Goal: Task Accomplishment & Management: Use online tool/utility

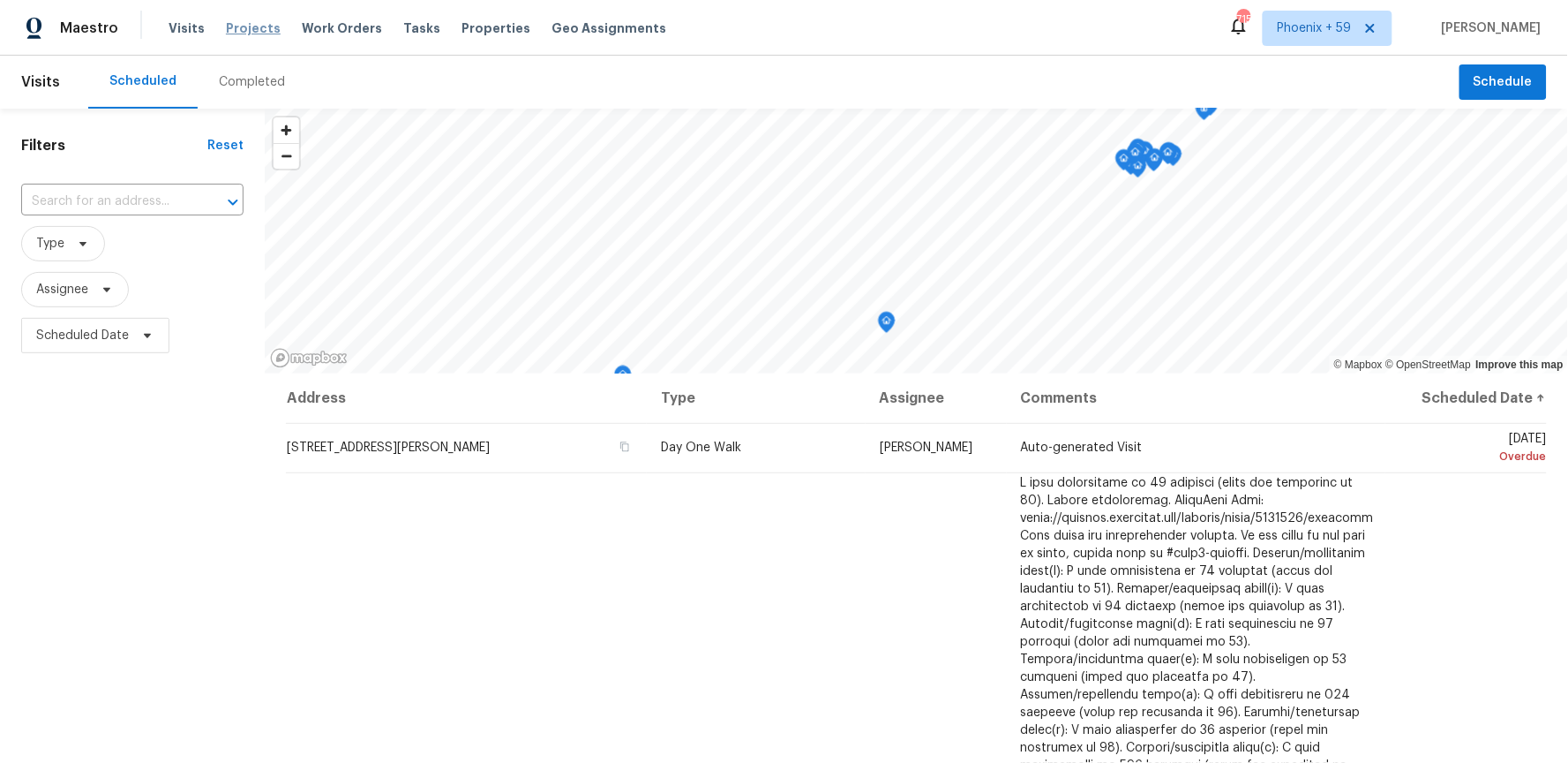
click at [257, 31] on span "Projects" at bounding box center [253, 28] width 55 height 17
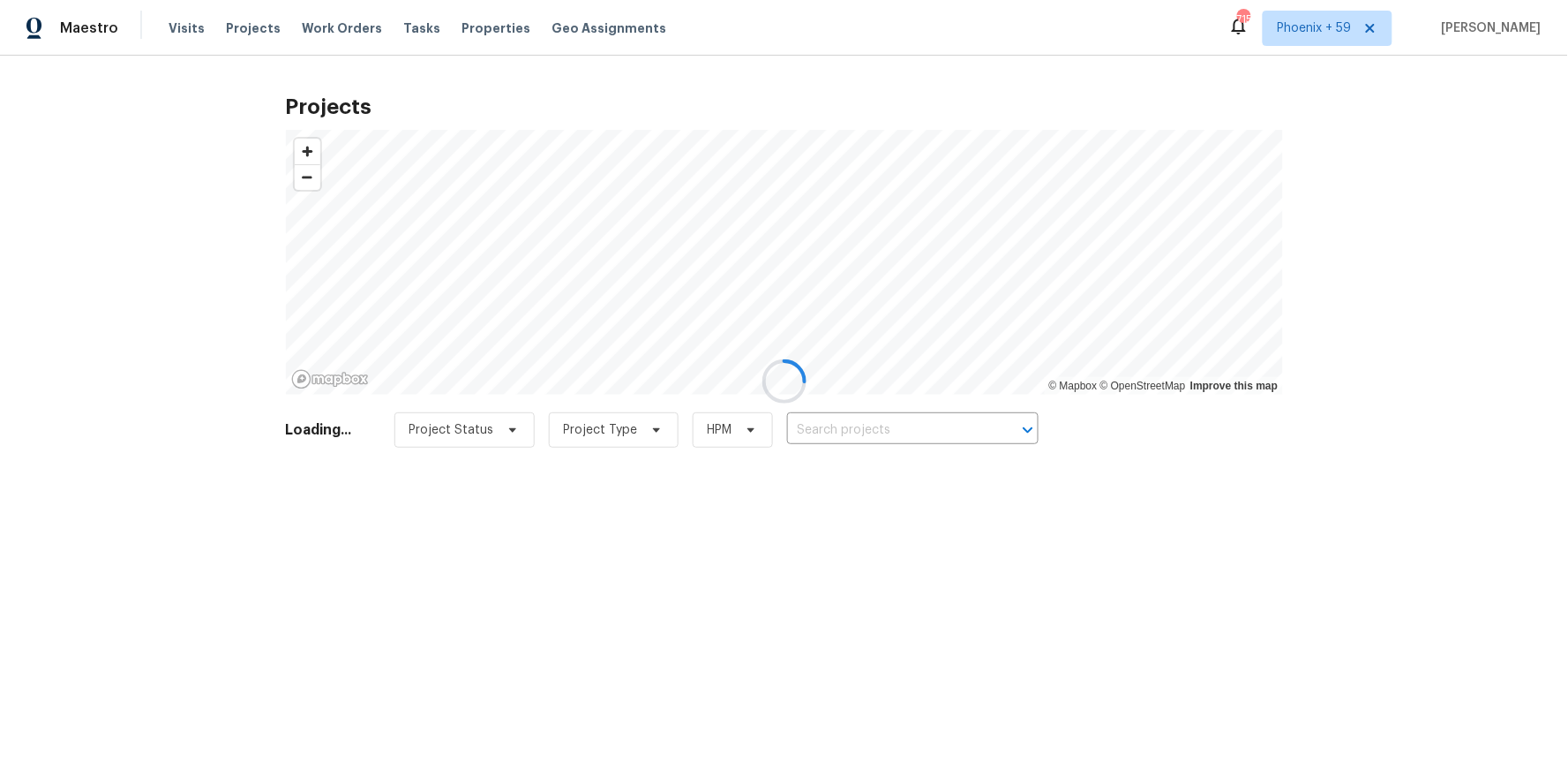
click at [861, 424] on div at bounding box center [784, 382] width 1568 height 763
click at [853, 436] on div at bounding box center [784, 382] width 1568 height 763
click at [853, 431] on div at bounding box center [784, 382] width 1568 height 763
click at [853, 434] on div at bounding box center [784, 382] width 1568 height 763
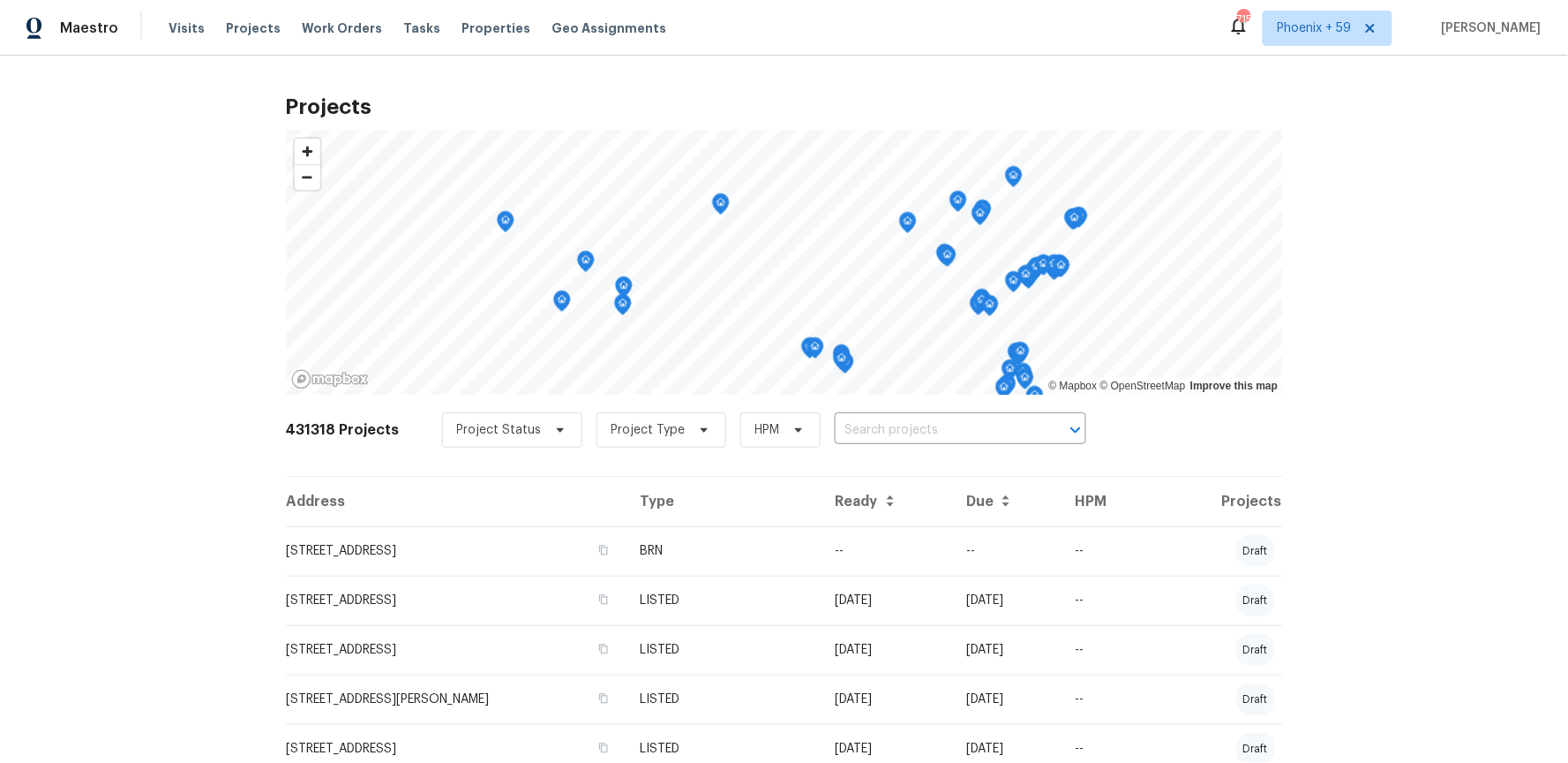
click at [853, 434] on input "text" at bounding box center [935, 430] width 202 height 27
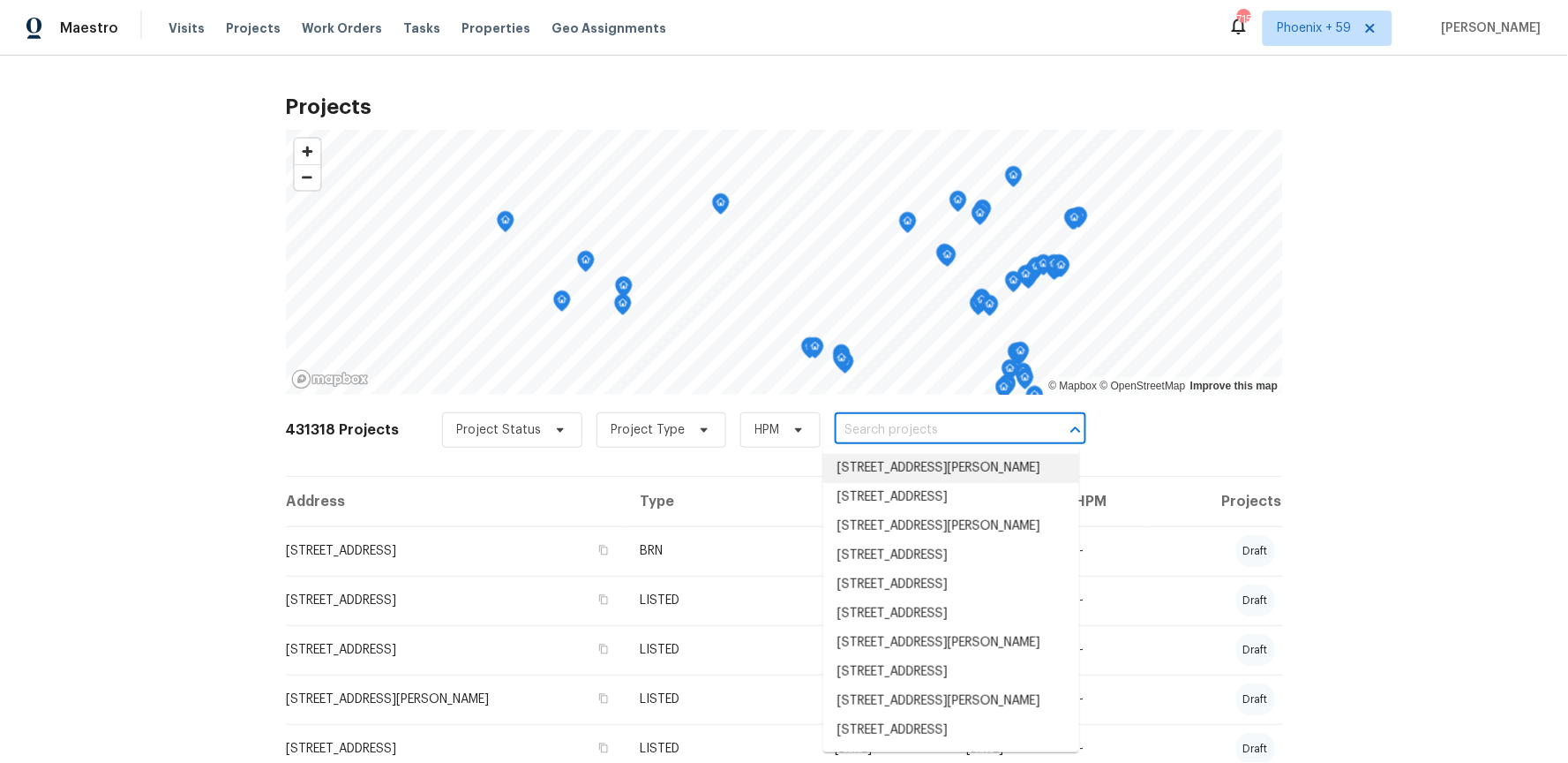
click at [950, 434] on input "text" at bounding box center [935, 430] width 202 height 27
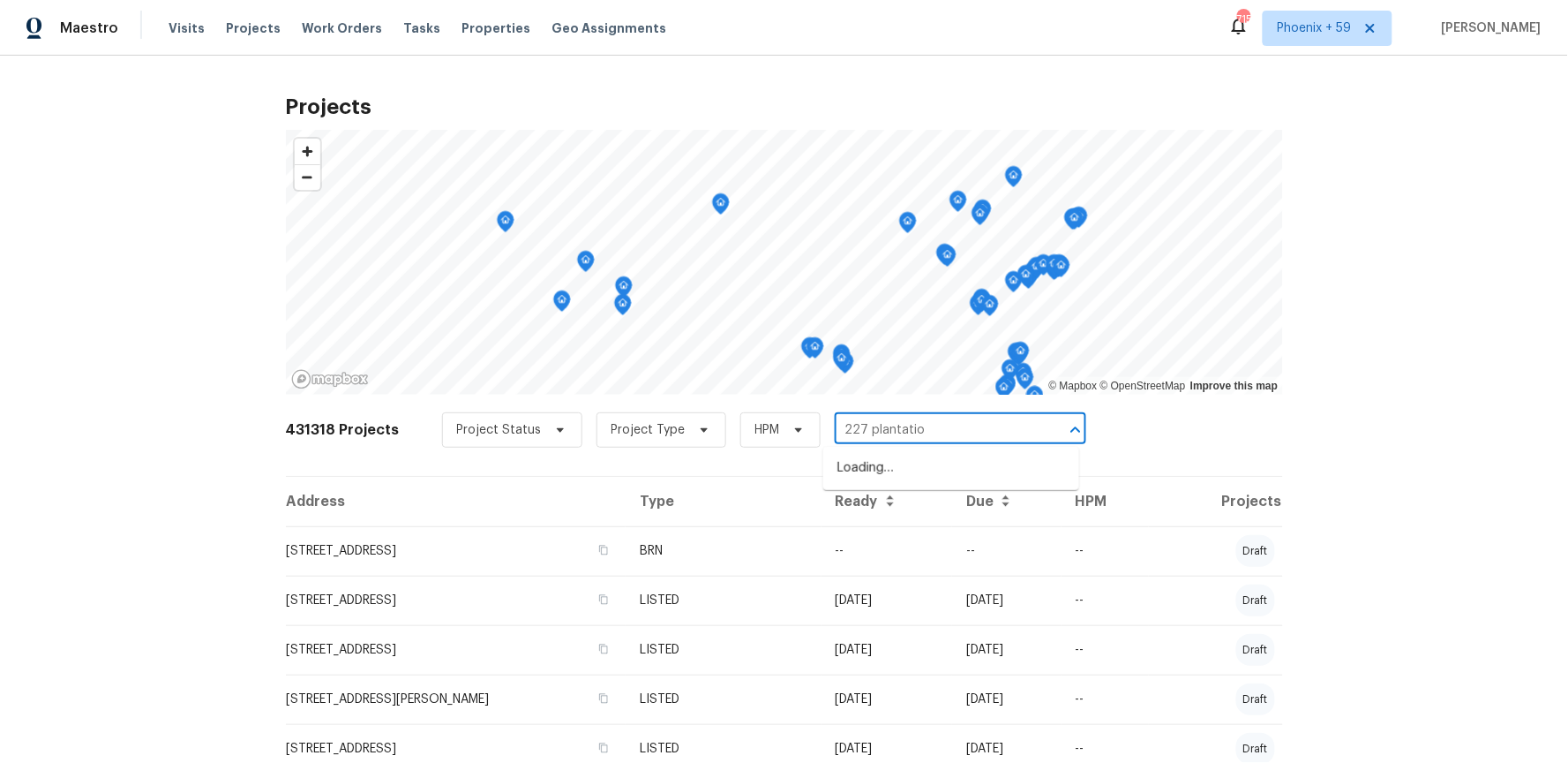
type input "227 plantation"
click at [867, 470] on li "[STREET_ADDRESS]" at bounding box center [950, 469] width 256 height 29
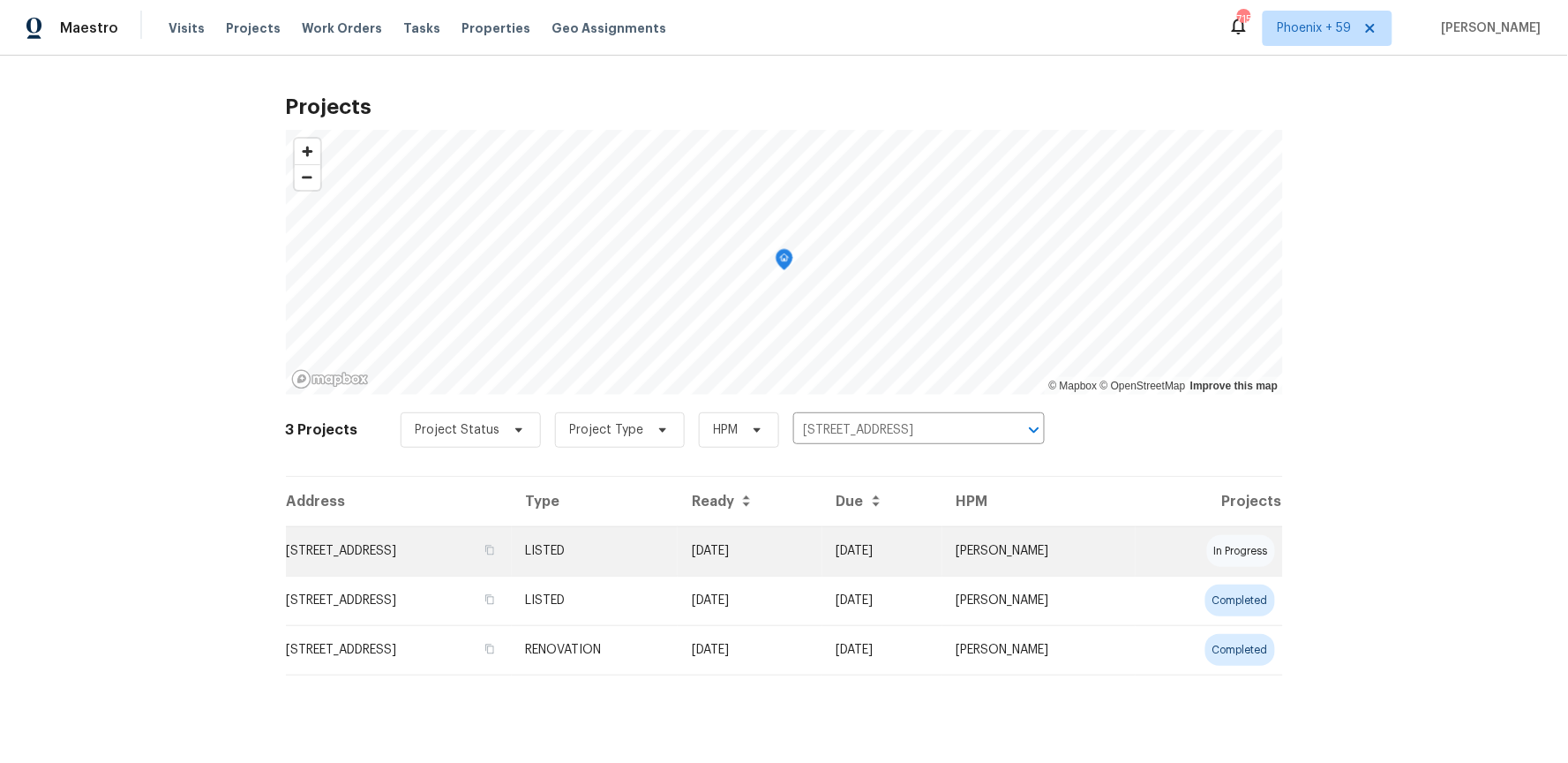
click at [407, 553] on td "[STREET_ADDRESS]" at bounding box center [398, 550] width 226 height 49
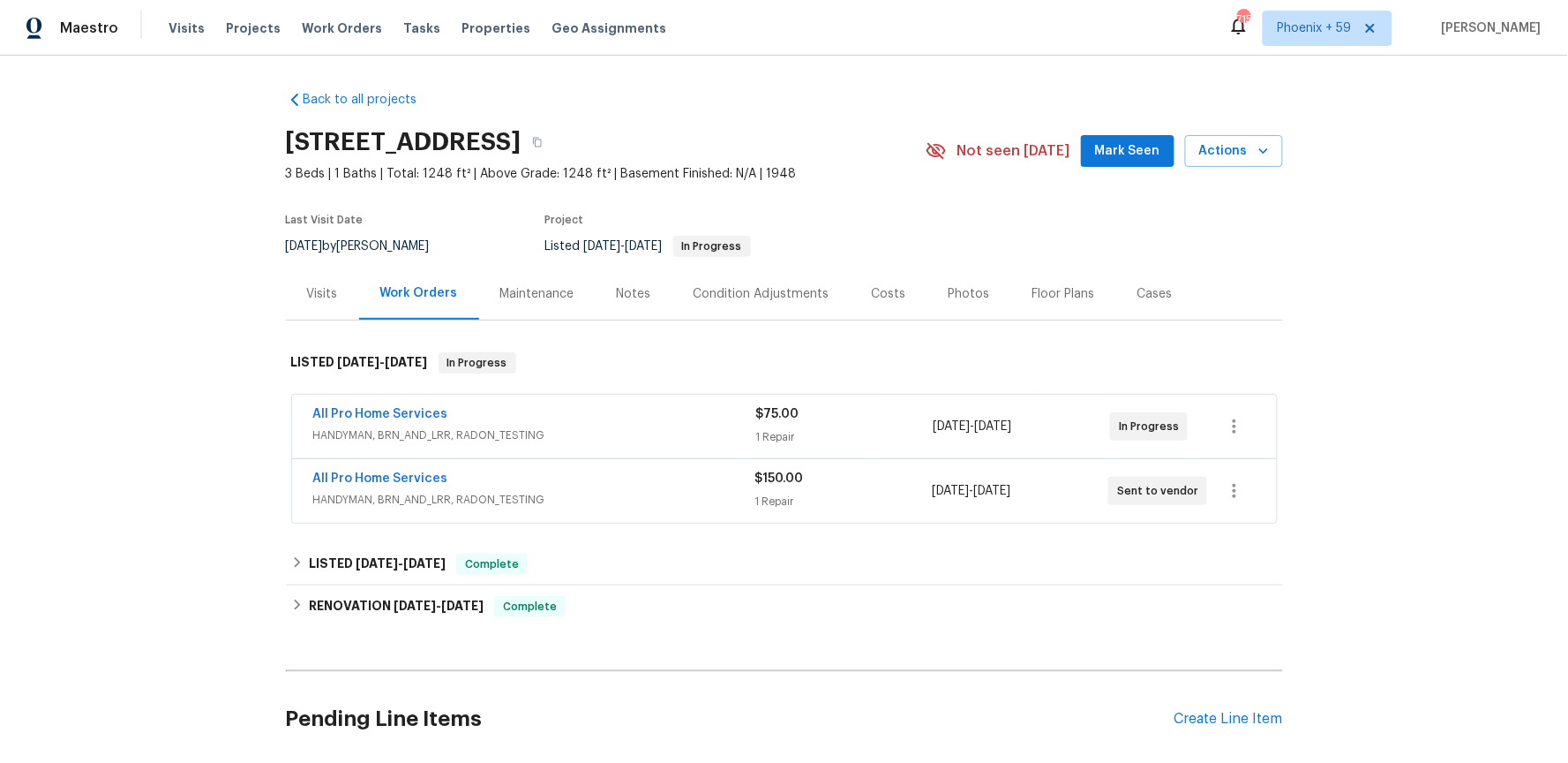
click at [684, 483] on div "All Pro Home Services" at bounding box center [534, 480] width 442 height 21
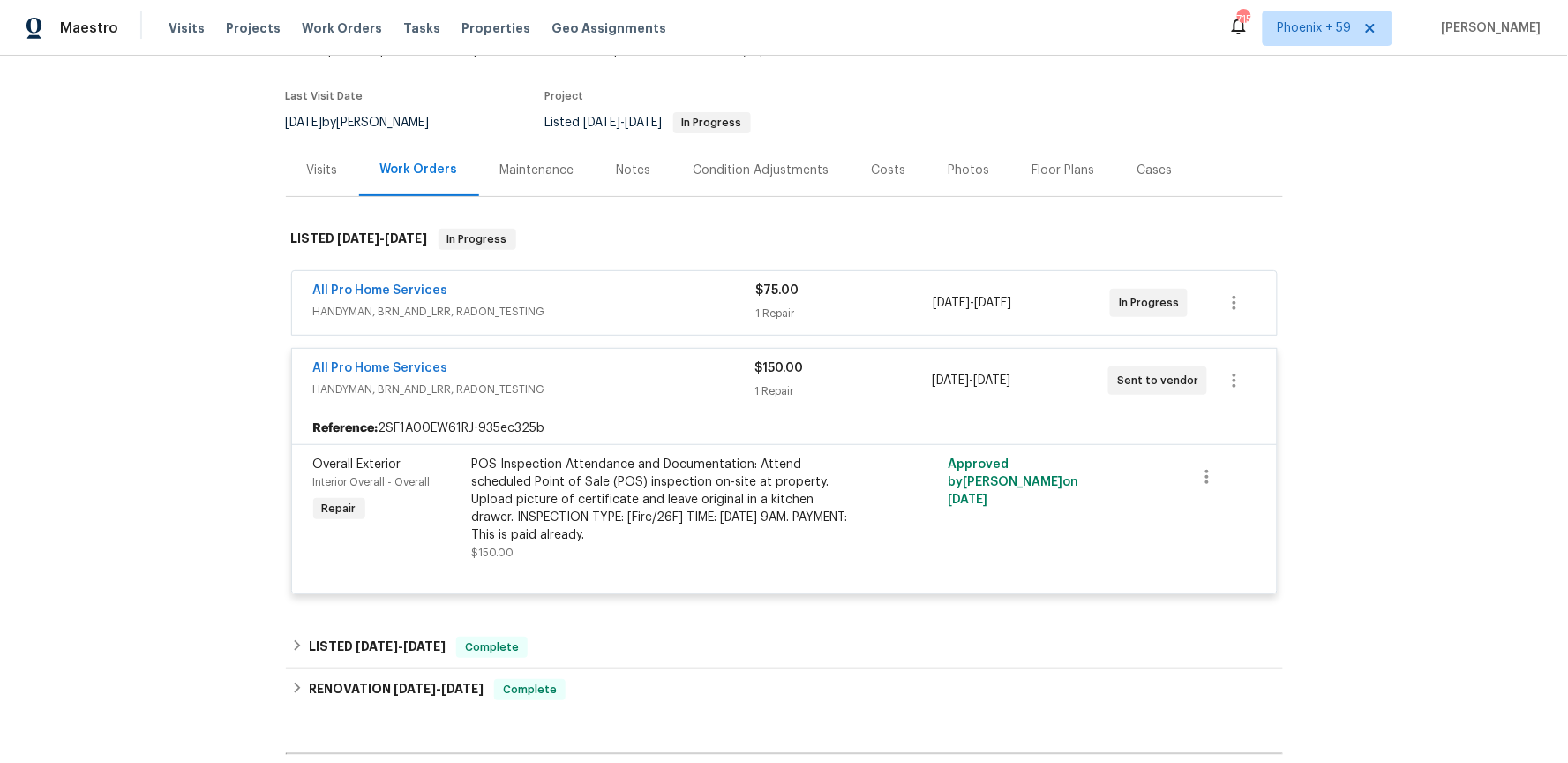
scroll to position [169, 0]
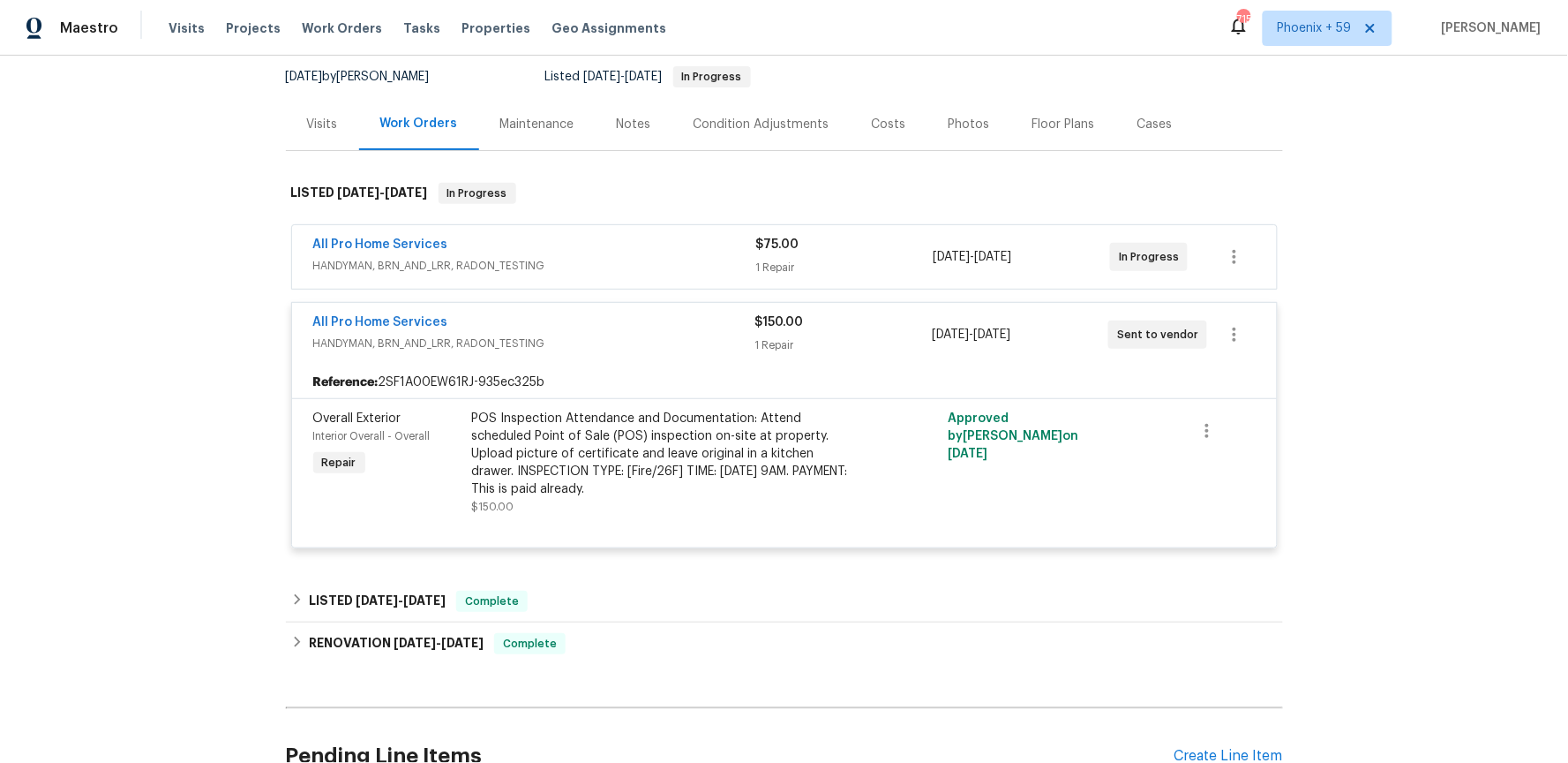
click at [663, 347] on span "HANDYMAN, BRN_AND_LRR, RADON_TESTING" at bounding box center [534, 343] width 442 height 17
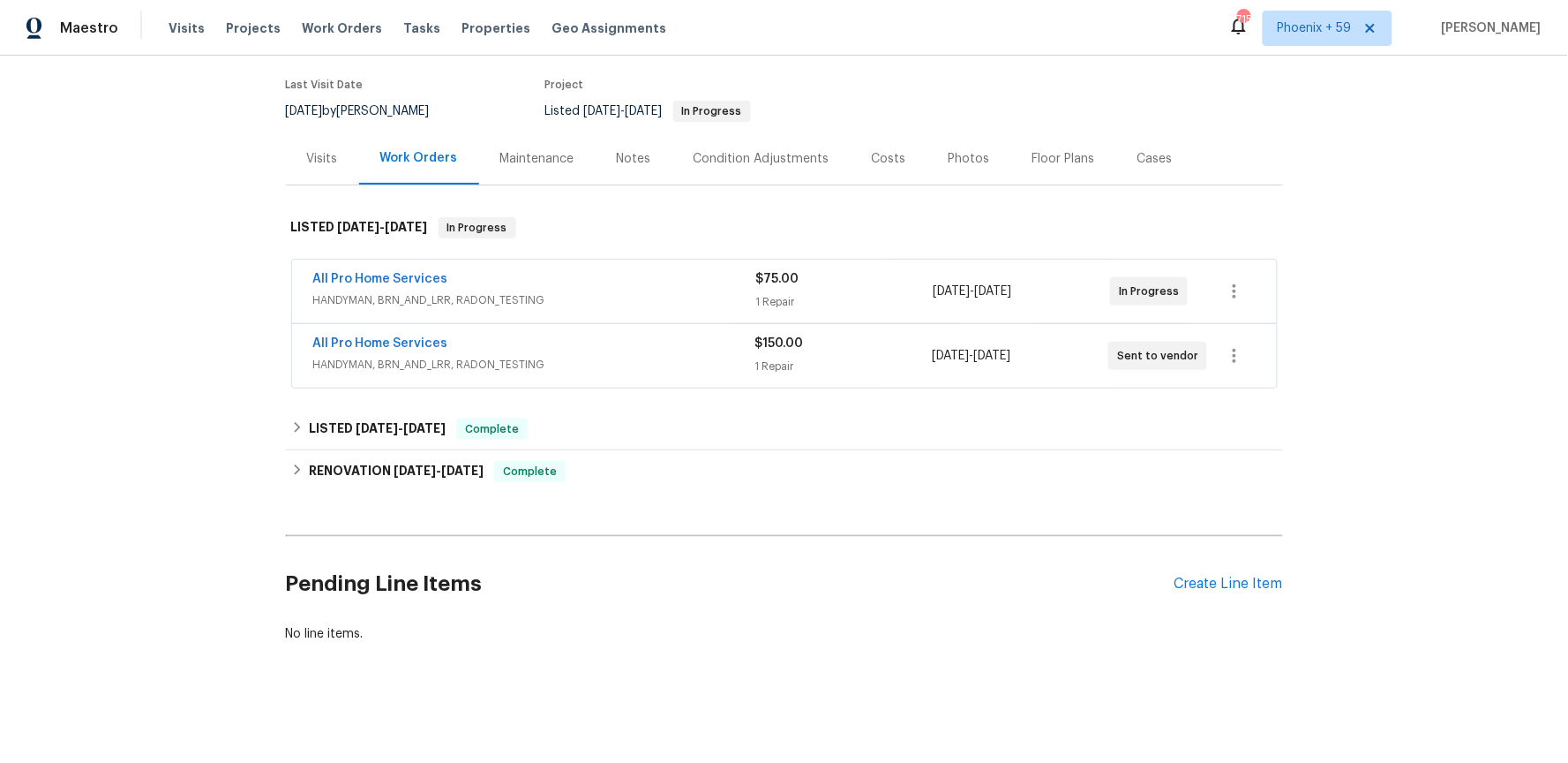
click at [665, 338] on div "All Pro Home Services" at bounding box center [534, 345] width 442 height 21
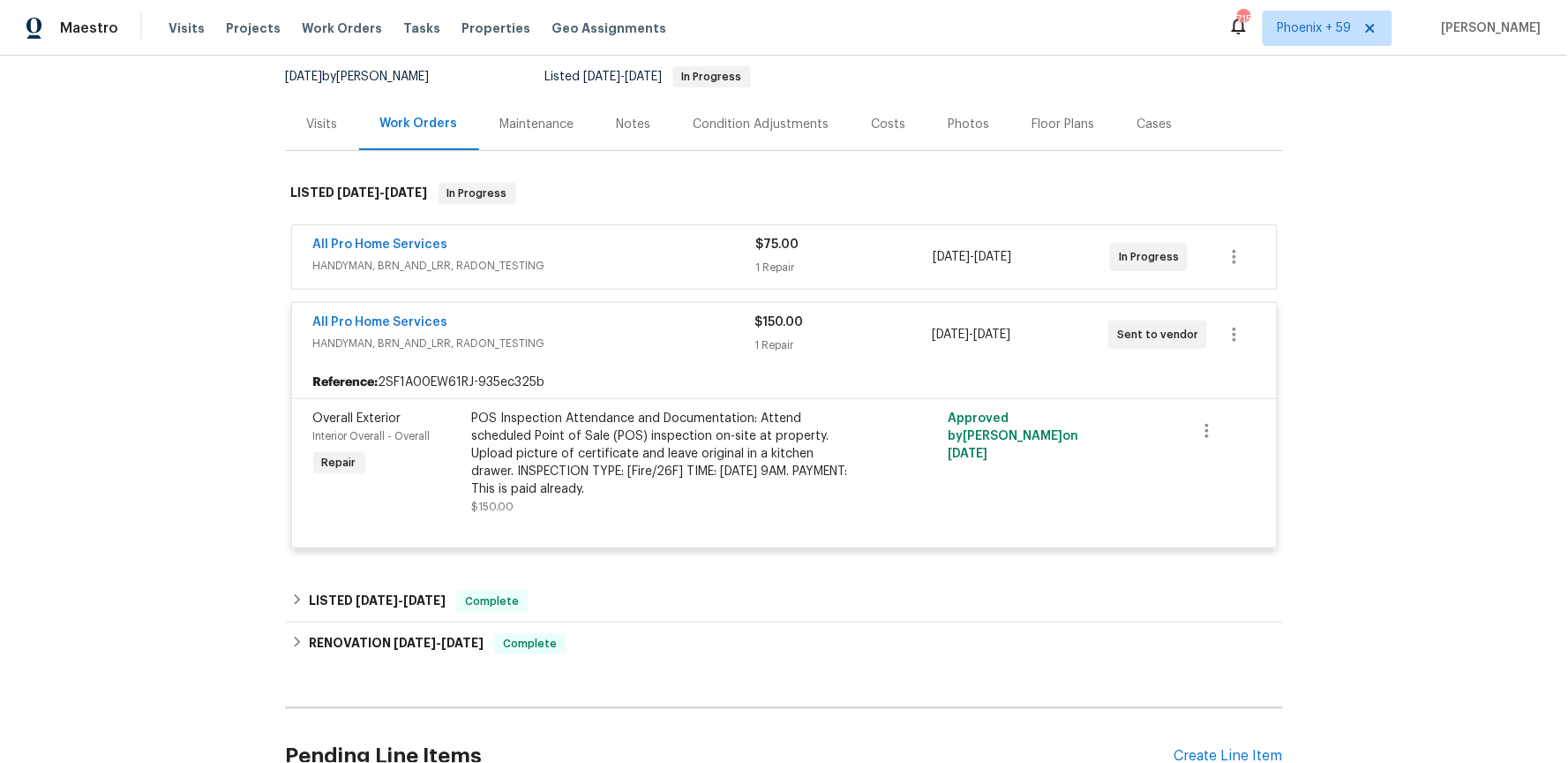
click at [742, 449] on div "POS Inspection Attendance and Documentation: Attend scheduled Point of Sale (PO…" at bounding box center [665, 453] width 386 height 88
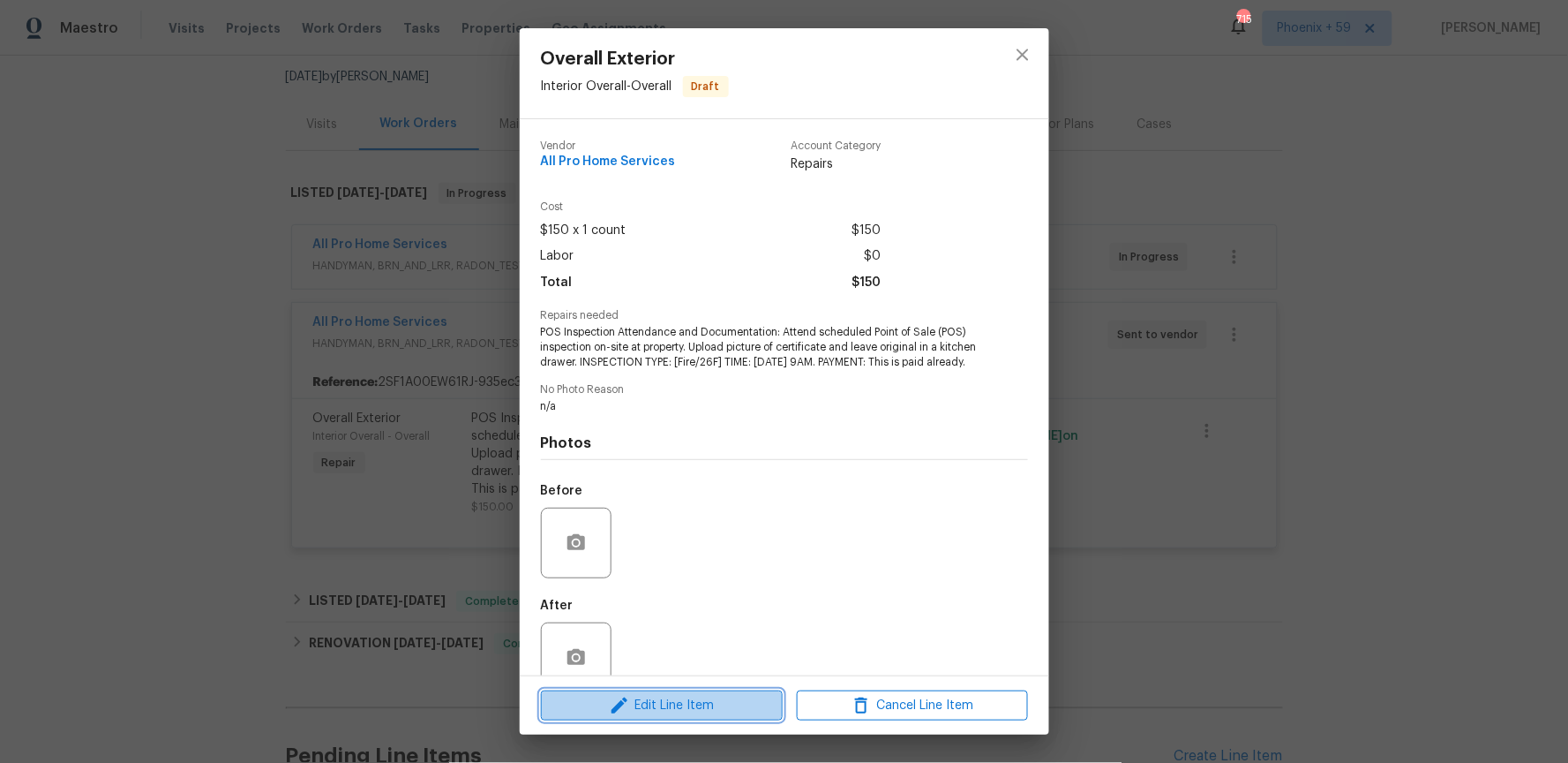
click at [708, 699] on span "Edit Line Item" at bounding box center [661, 705] width 231 height 22
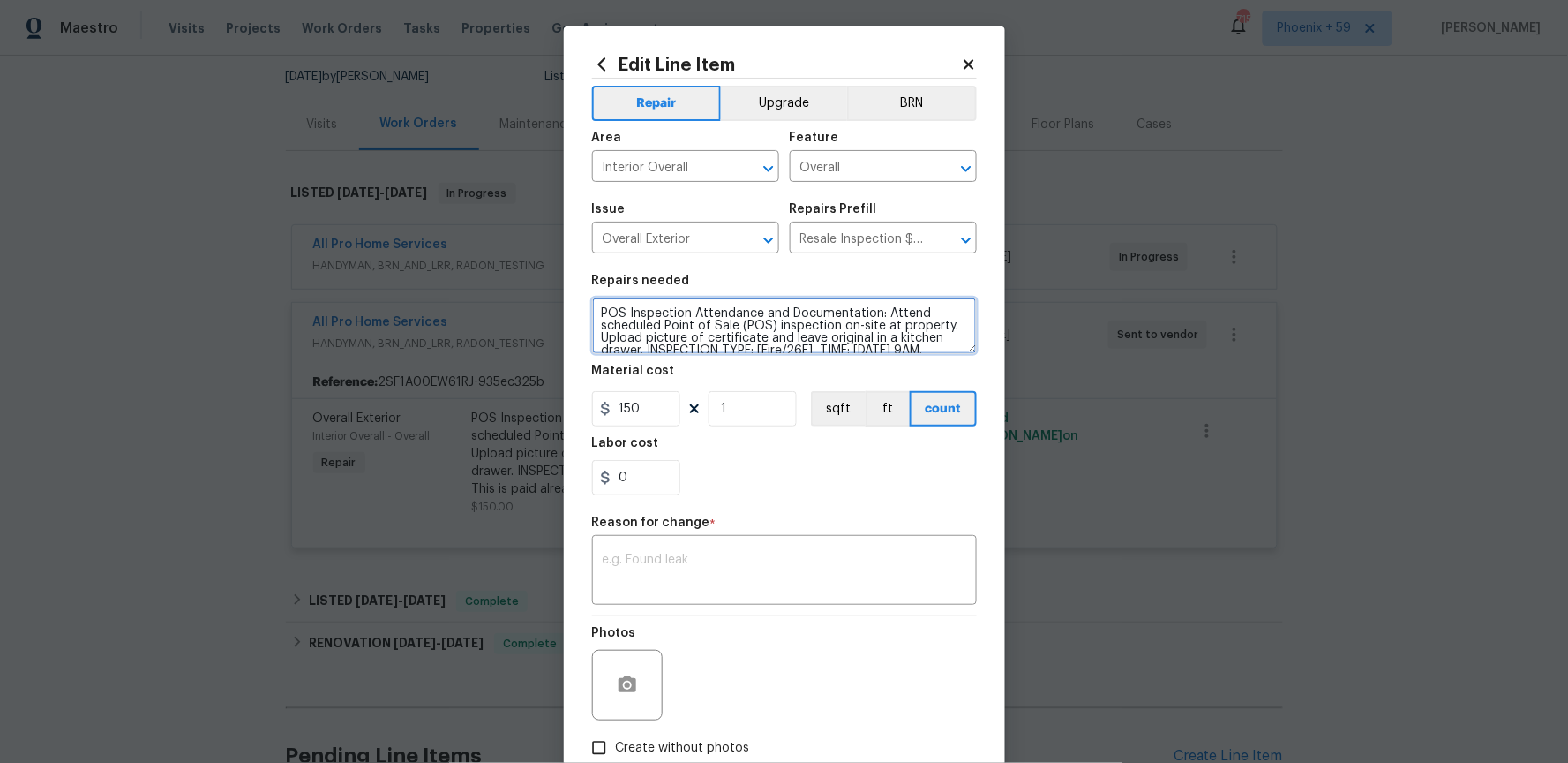
click at [688, 333] on textarea "POS Inspection Attendance and Documentation: Attend scheduled Point of Sale (PO…" at bounding box center [784, 325] width 384 height 56
drag, startPoint x: 886, startPoint y: 313, endPoint x: 653, endPoint y: 300, distance: 233.4
click at [653, 299] on textarea "POS Inspection Attendance and Documentation: Attend scheduled Point of Sale (PO…" at bounding box center [784, 325] width 384 height 56
click at [706, 333] on textarea "POS Inspection Attendance and Documentation: Attend scheduled Point of Sale (PO…" at bounding box center [784, 325] width 384 height 56
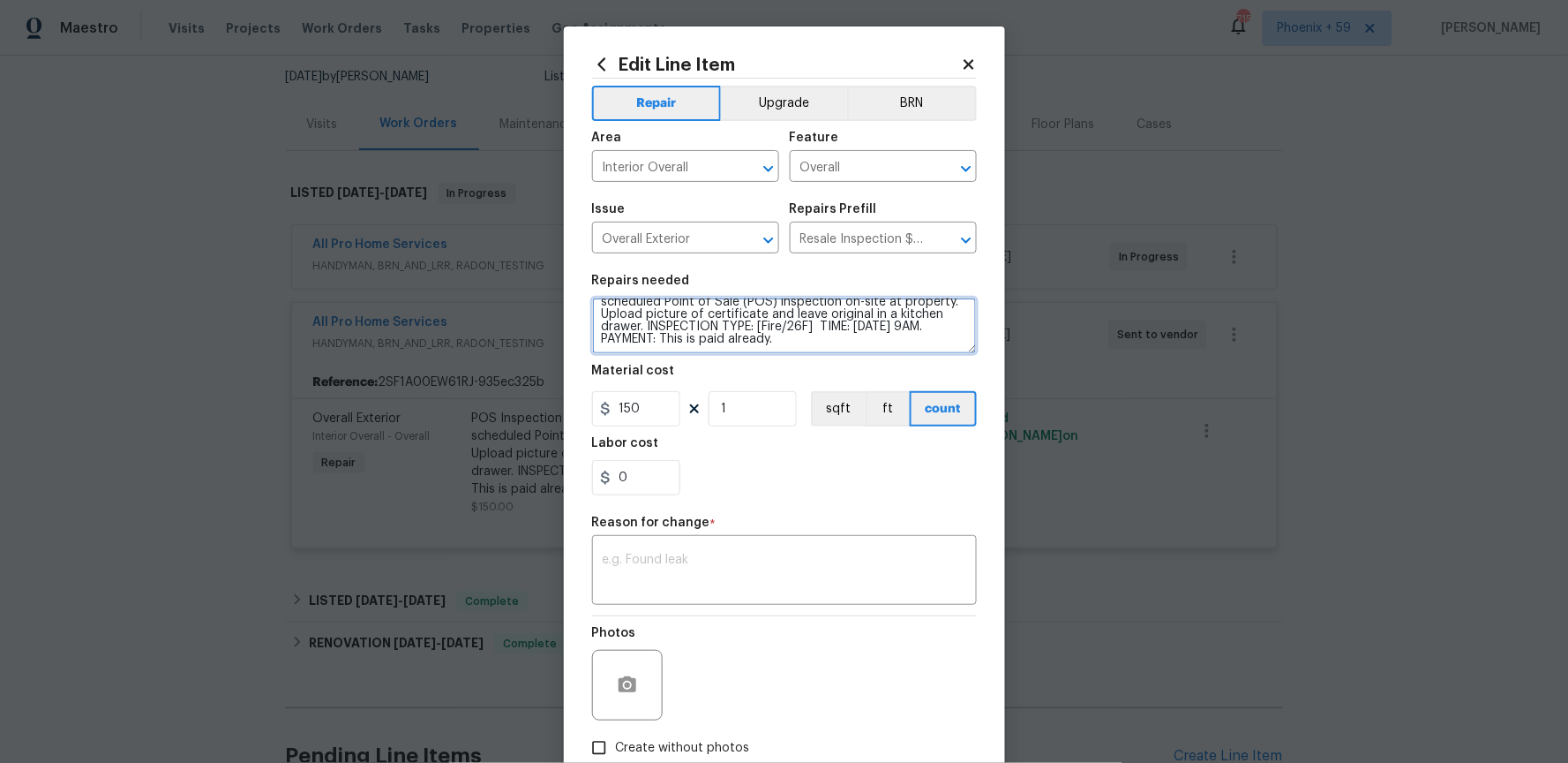
click at [816, 340] on textarea "POS Inspection Attendance and Documentation: Attend scheduled Point of Sale (PO…" at bounding box center [784, 325] width 384 height 56
click at [811, 334] on textarea "POS Inspection Attendance and Documentation: Attend scheduled Point of Sale (PO…" at bounding box center [784, 325] width 384 height 56
drag, startPoint x: 812, startPoint y: 333, endPoint x: 903, endPoint y: 349, distance: 92.4
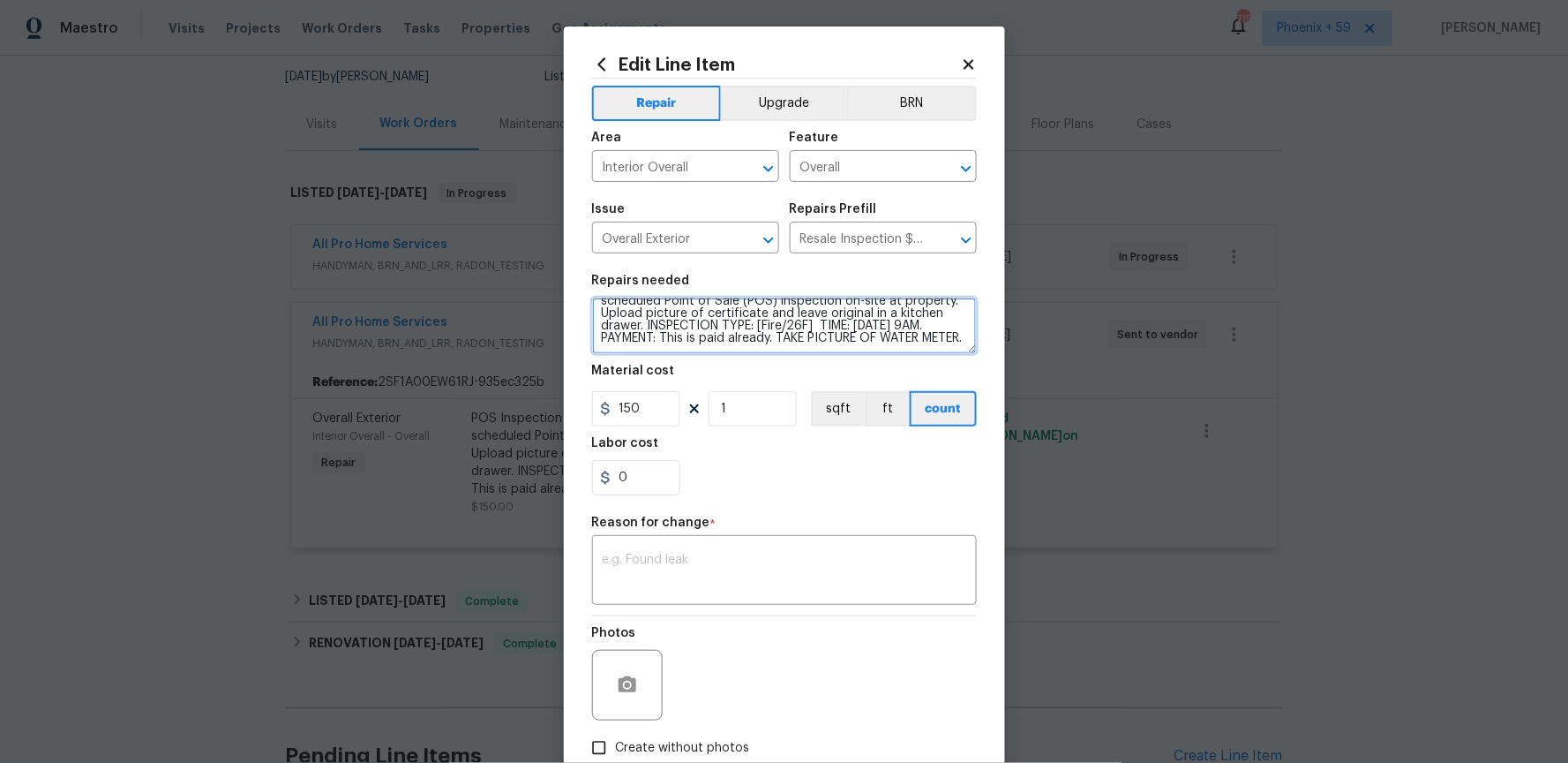
click at [903, 349] on textarea "POS Inspection Attendance and Documentation: Attend scheduled Point of Sale (PO…" at bounding box center [784, 325] width 384 height 56
click at [832, 334] on textarea "POS Inspection Attendance and Documentation: Attend scheduled Point of Sale (PO…" at bounding box center [784, 325] width 384 height 56
click at [815, 322] on textarea "POS Inspection Attendance and Documentation: Attend scheduled Point of Sale (PO…" at bounding box center [784, 325] width 384 height 56
drag, startPoint x: 812, startPoint y: 322, endPoint x: 896, endPoint y: 337, distance: 85.3
click at [896, 337] on textarea "POS Inspection Attendance and Documentation: Attend scheduled Point of Sale (PO…" at bounding box center [784, 325] width 384 height 56
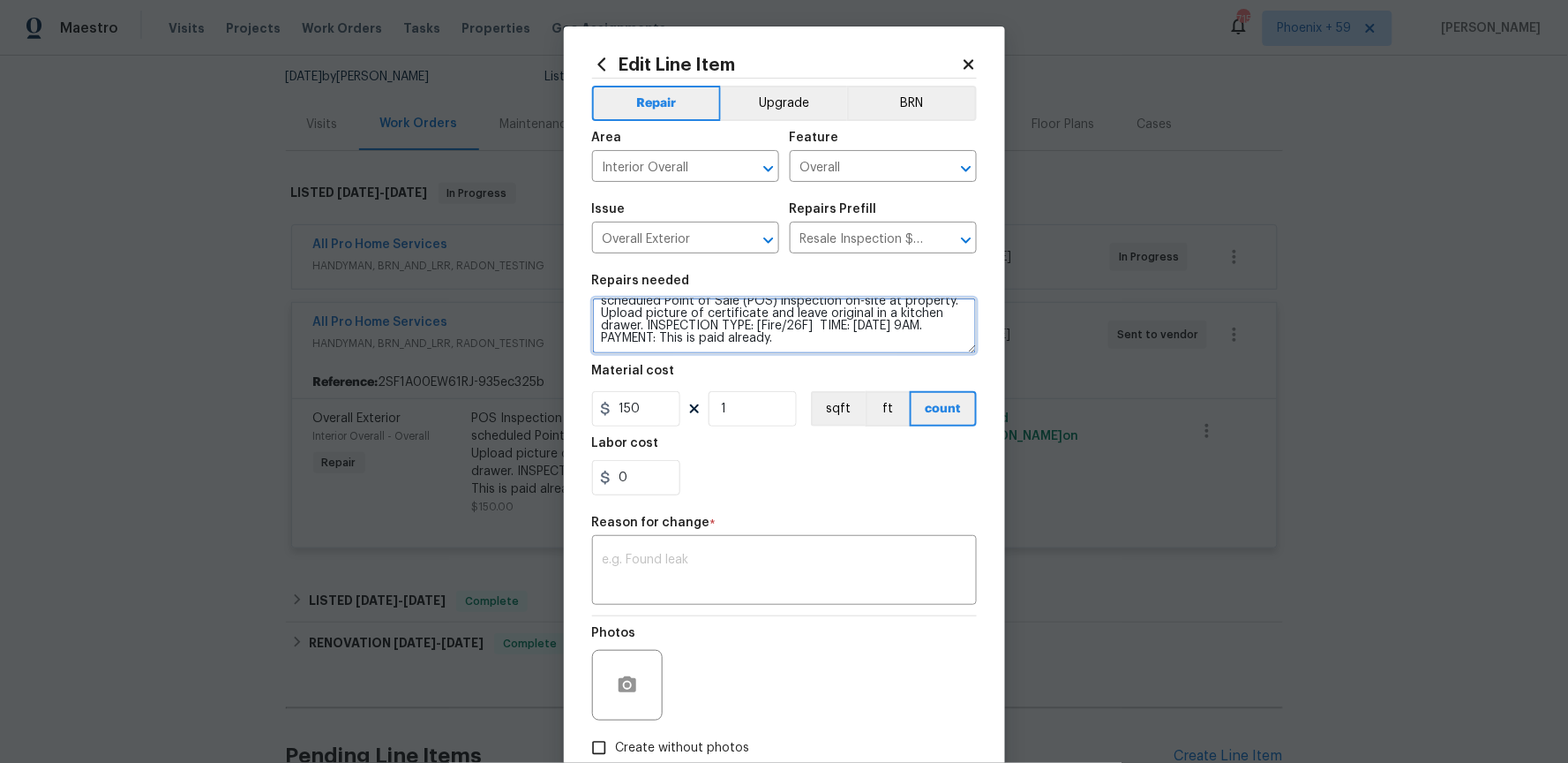
scroll to position [24, 0]
click at [818, 326] on textarea "POS Inspection Attendance and Documentation: Attend scheduled Point of Sale (PO…" at bounding box center [784, 325] width 384 height 56
paste textarea "TAKE PICTURE OF WATER METER."
click at [836, 344] on textarea "POS Inspection Attendance and Documentation: Attend scheduled Point of Sale (PO…" at bounding box center [784, 325] width 384 height 56
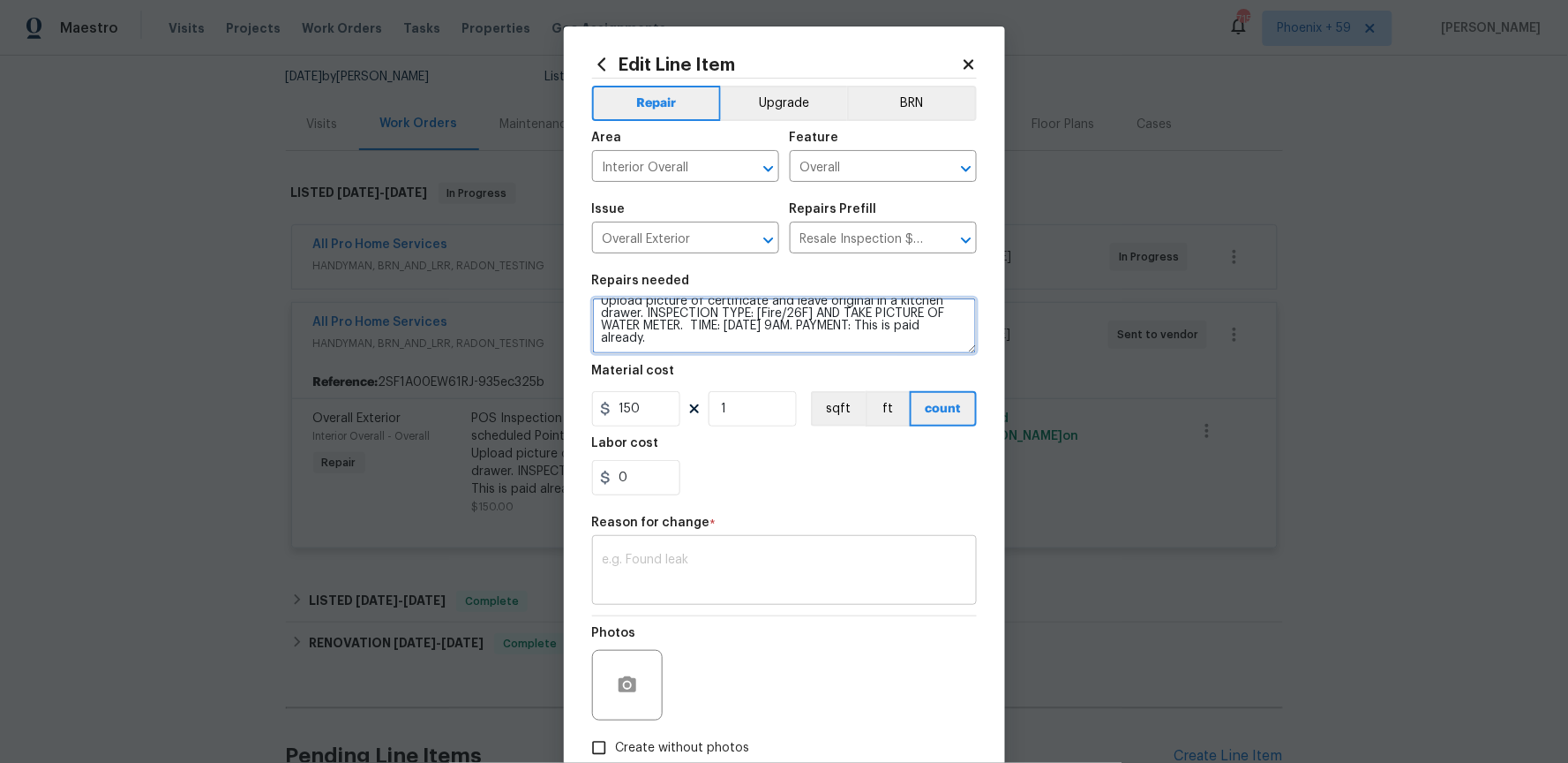
type textarea "POS Inspection Attendance and Documentation: Attend scheduled Point of Sale (PO…"
click at [731, 540] on div "x ​" at bounding box center [784, 571] width 384 height 65
click at [730, 547] on div "x ​" at bounding box center [784, 571] width 384 height 65
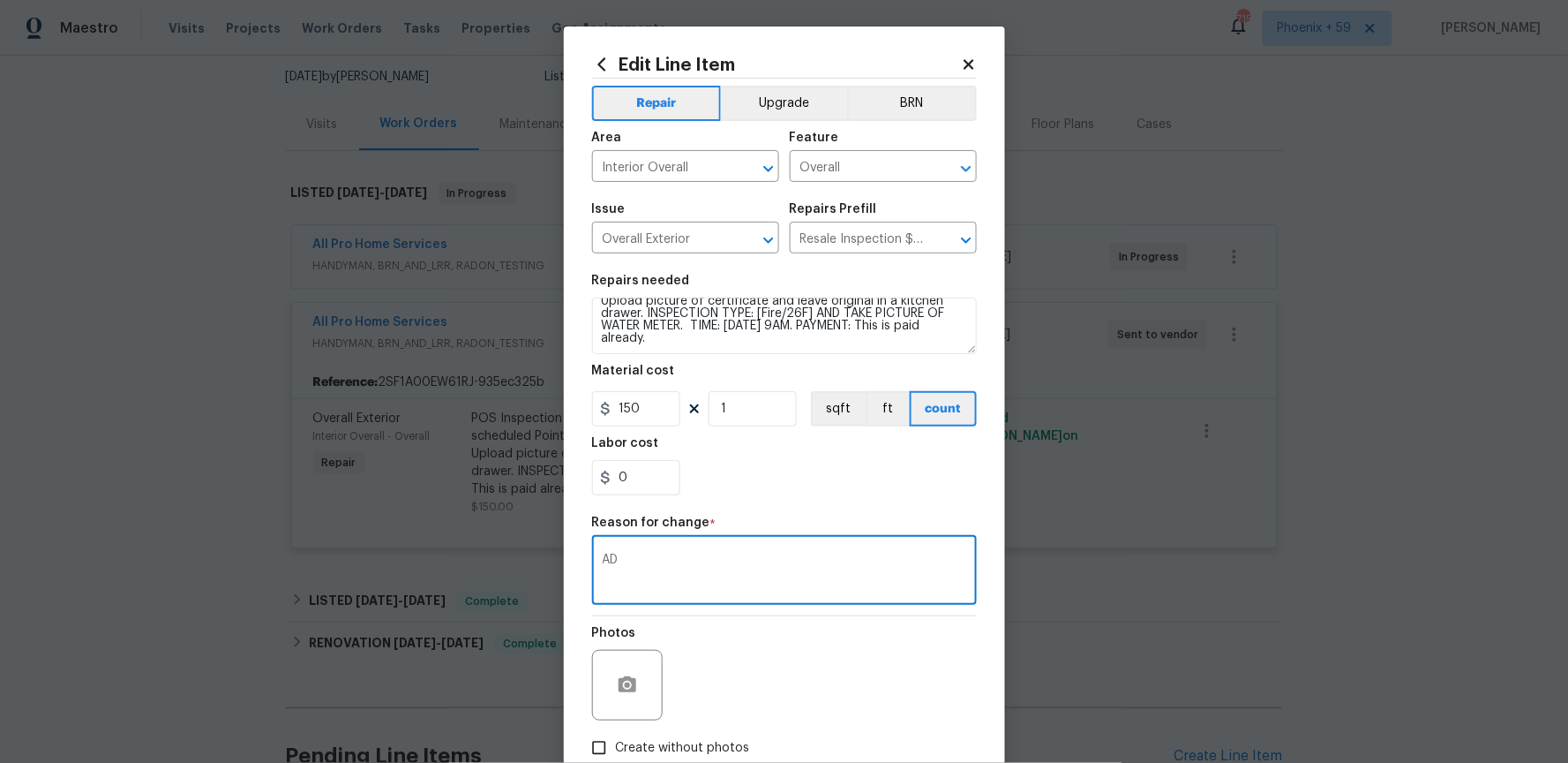
type textarea "A"
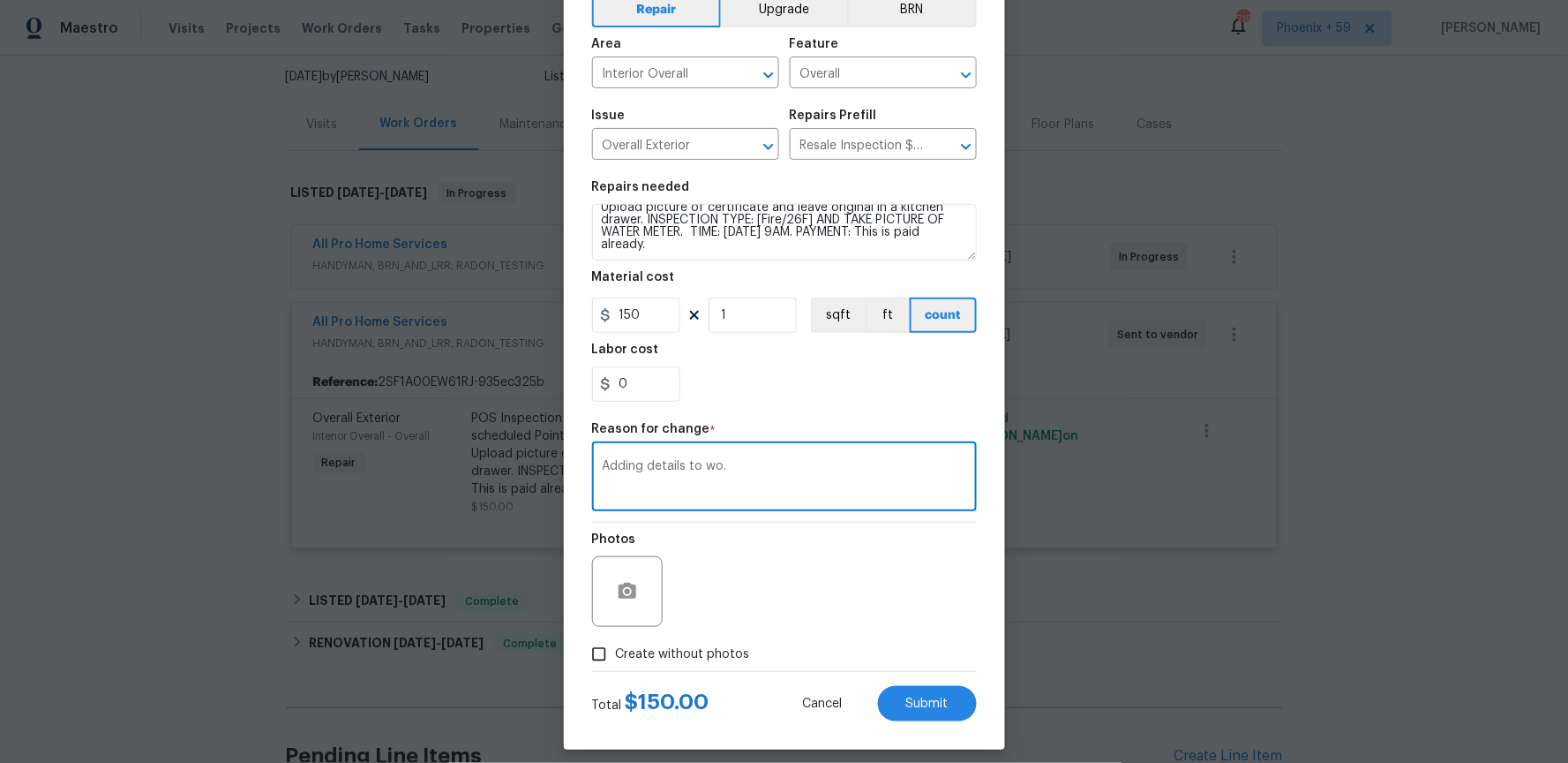
scroll to position [106, 0]
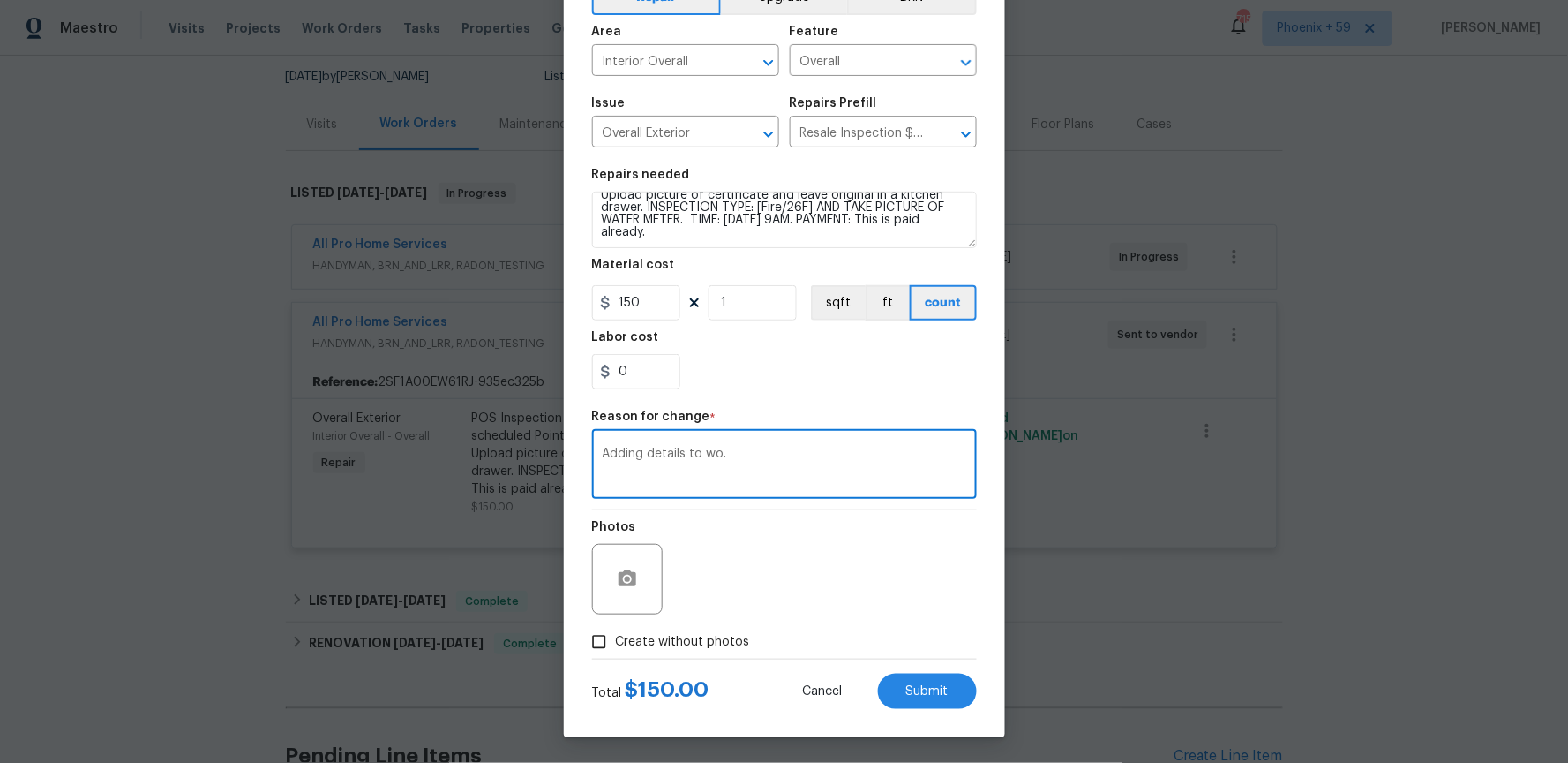
type textarea "Adding details to wo."
click at [599, 645] on input "Create without photos" at bounding box center [599, 641] width 34 height 34
checkbox input "true"
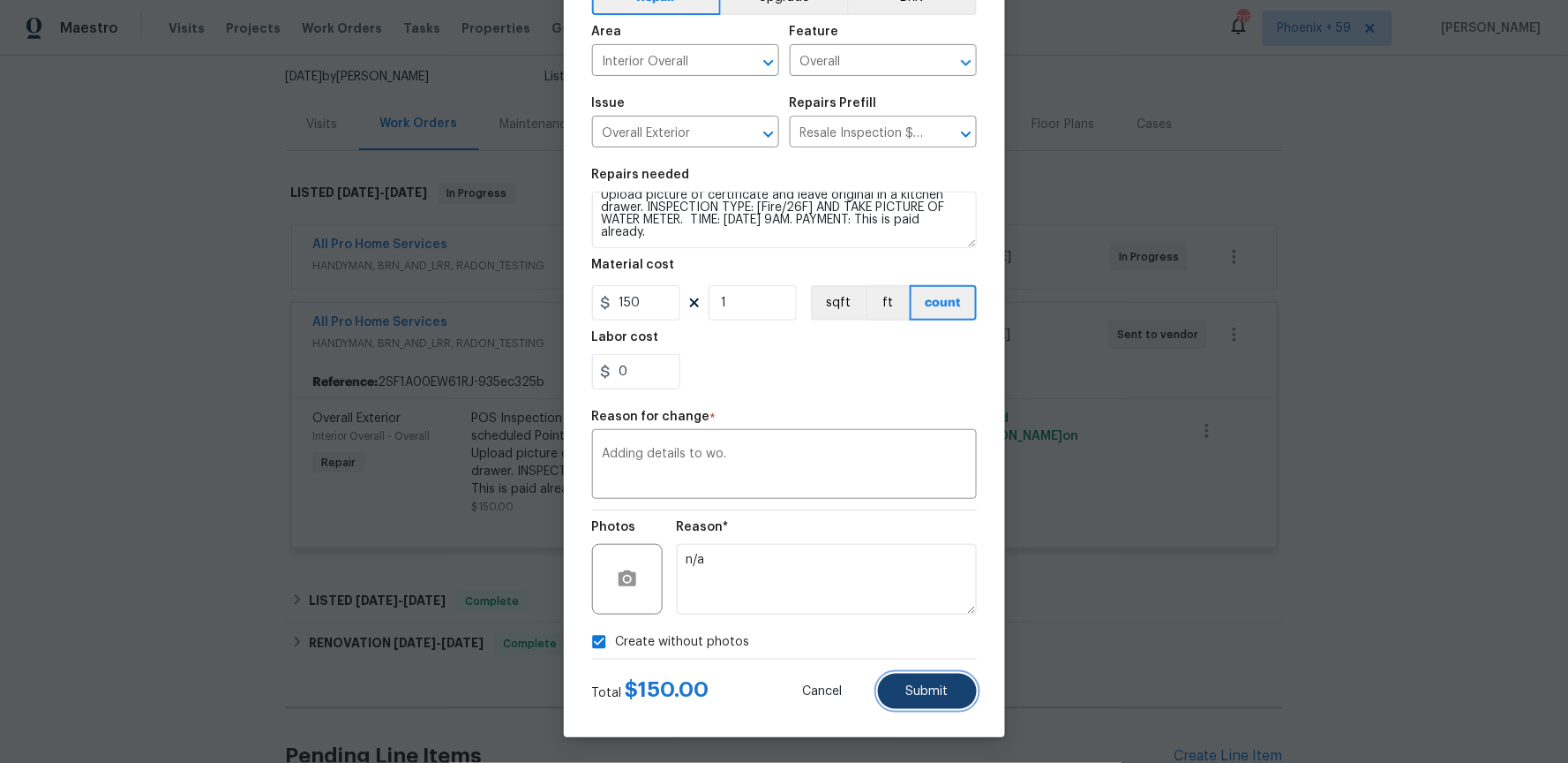
click at [933, 685] on span "Submit" at bounding box center [927, 691] width 43 height 14
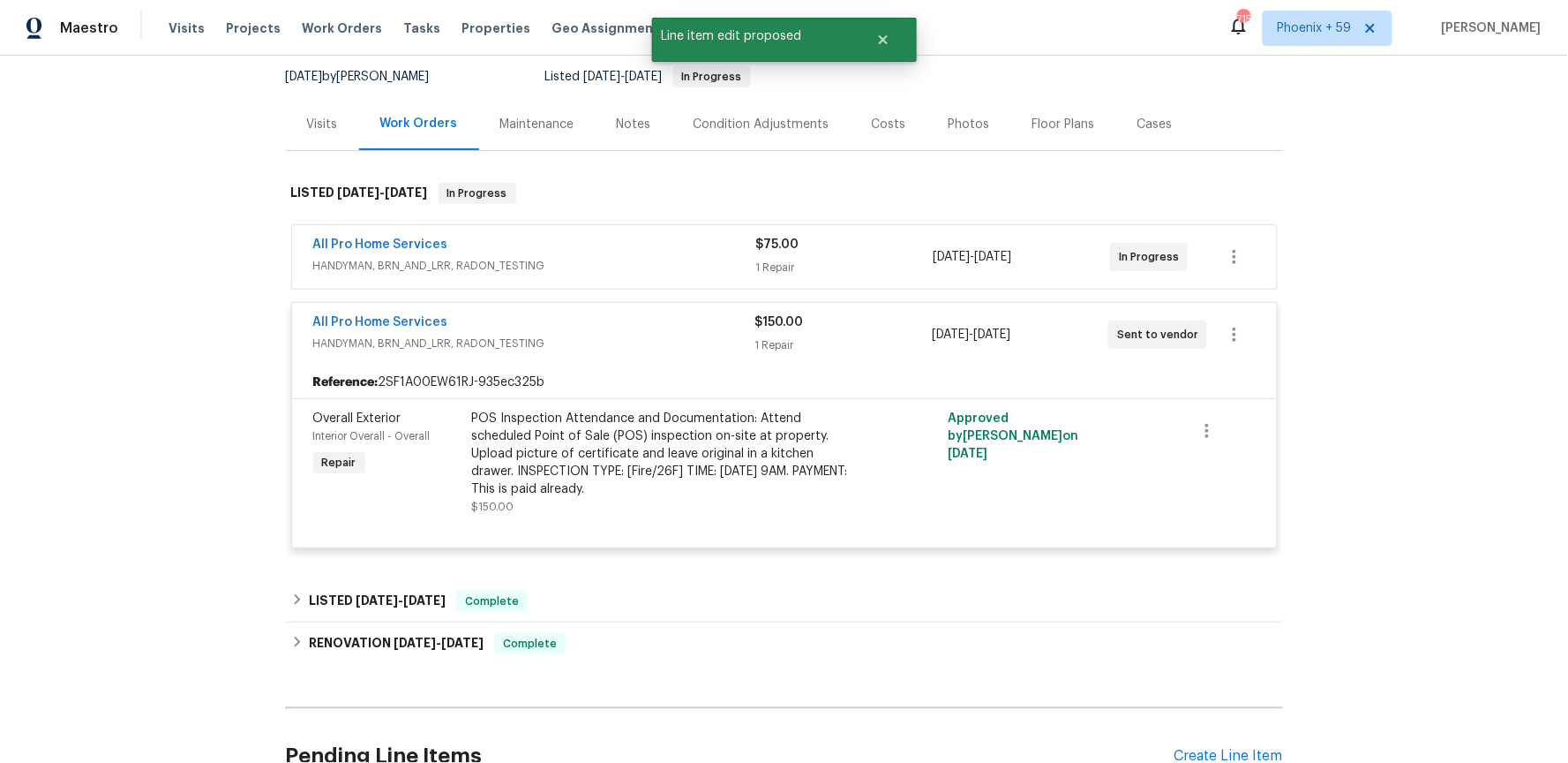
scroll to position [0, 0]
click at [708, 440] on div "POS Inspection Attendance and Documentation: Attend scheduled Point of Sale (PO…" at bounding box center [665, 453] width 386 height 88
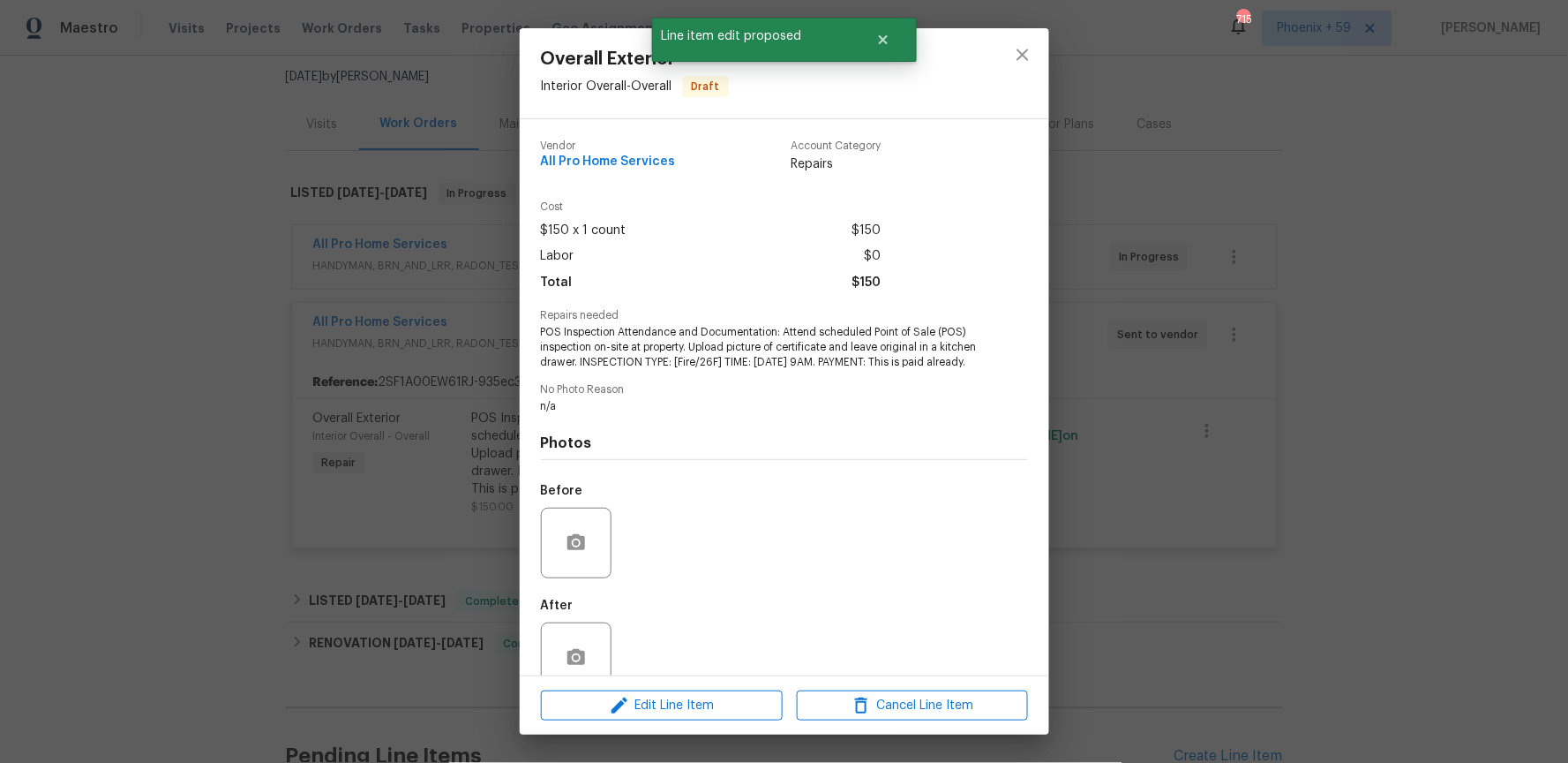
click at [1073, 463] on div "Overall Exterior Interior Overall - Overall Draft Vendor All Pro Home Services …" at bounding box center [784, 382] width 1568 height 763
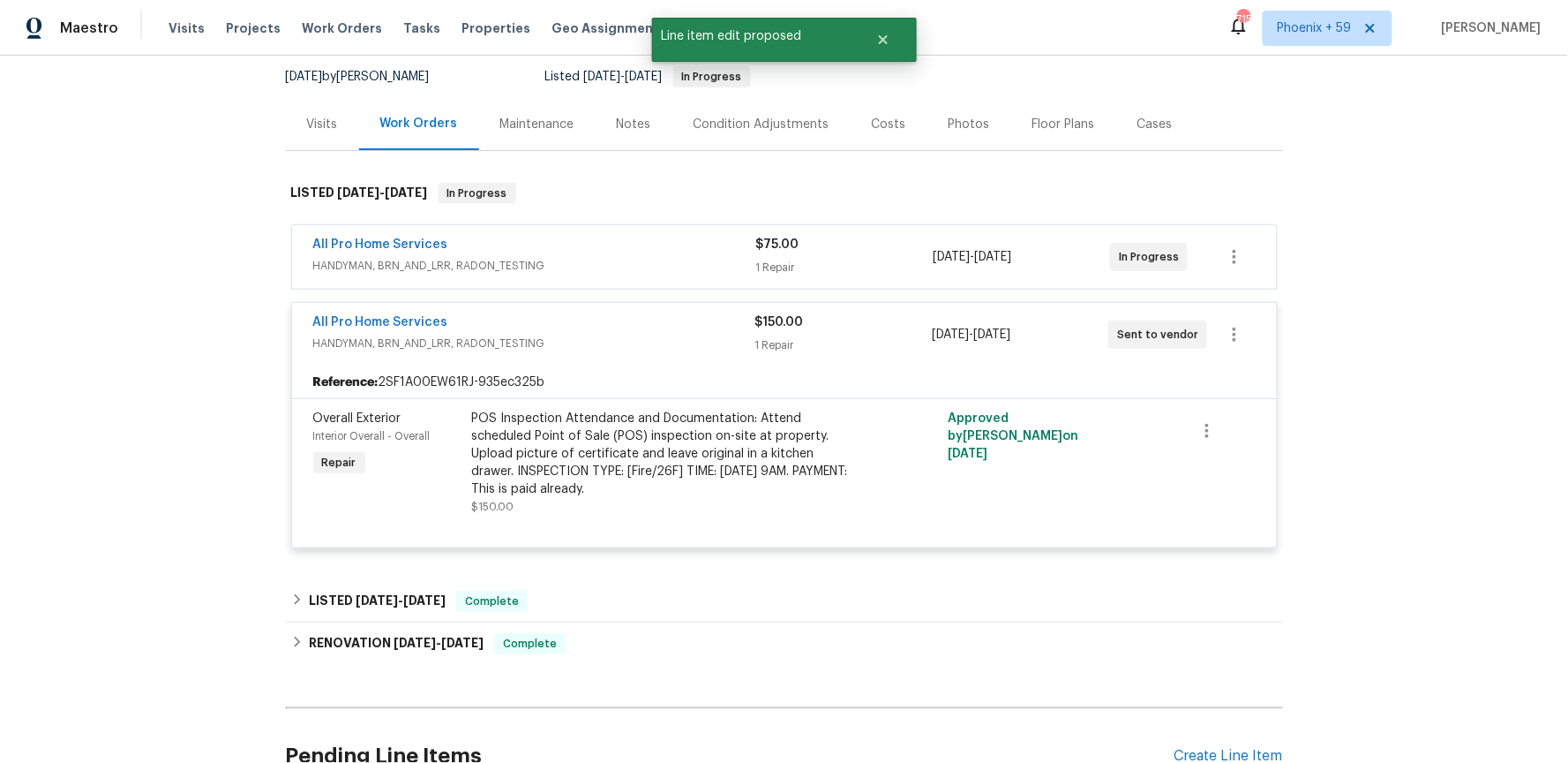
click at [622, 324] on div "All Pro Home Services" at bounding box center [534, 324] width 442 height 21
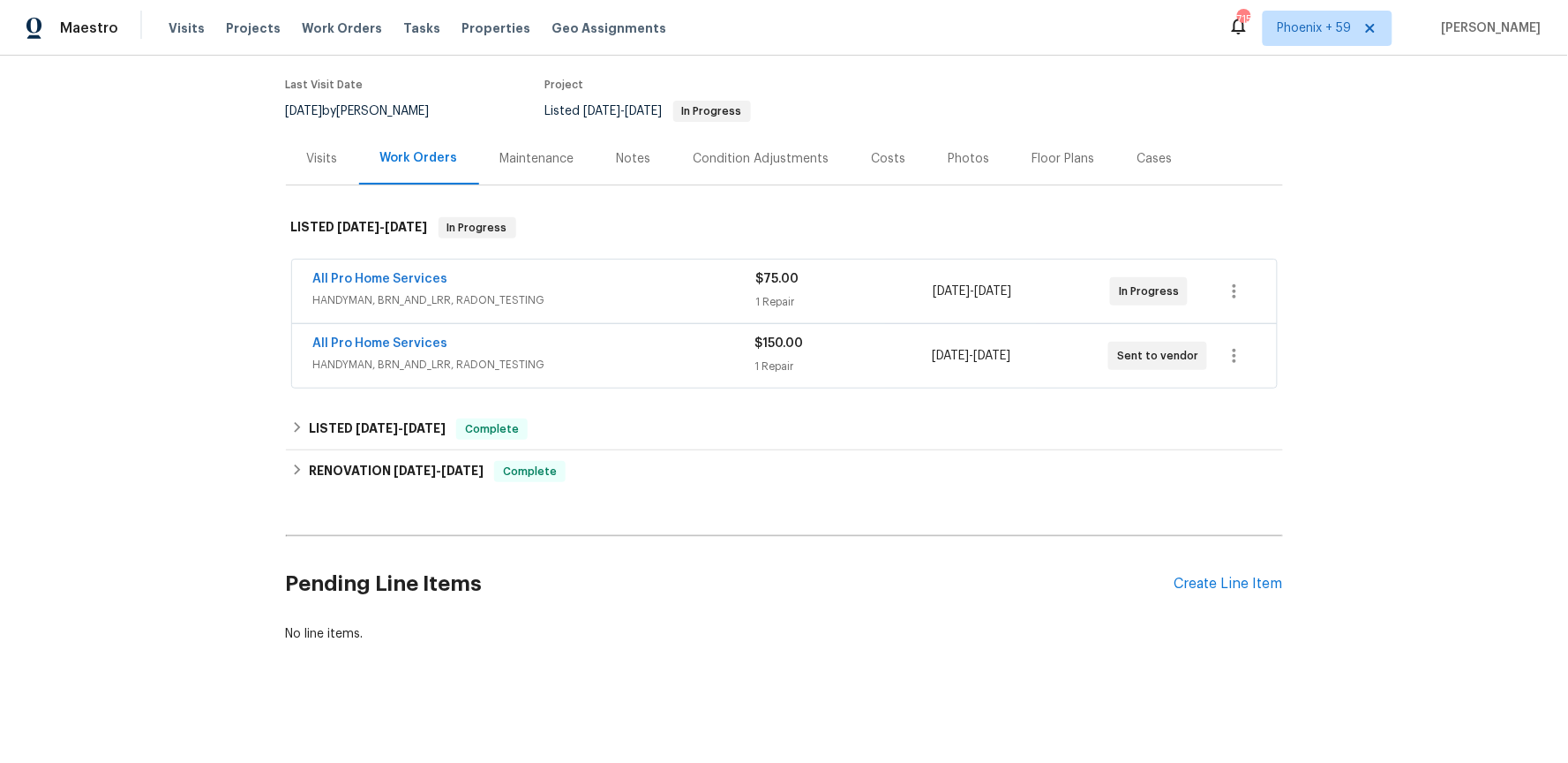
click at [612, 336] on div "All Pro Home Services" at bounding box center [534, 345] width 442 height 21
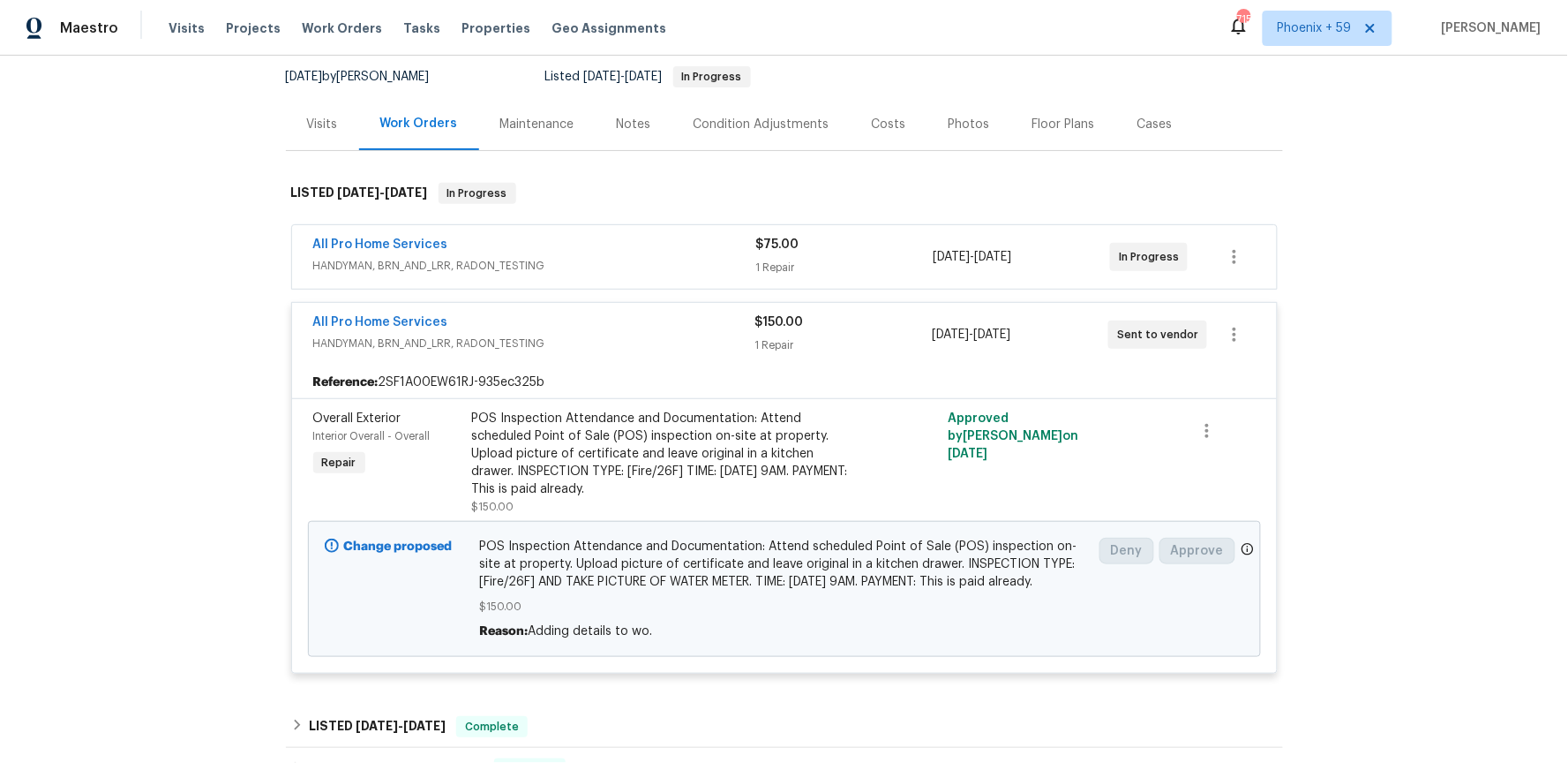
click at [416, 309] on div "All Pro Home Services HANDYMAN, BRN_AND_LRR, RADON_TESTING $150.00 1 Repair [DA…" at bounding box center [784, 335] width 984 height 64
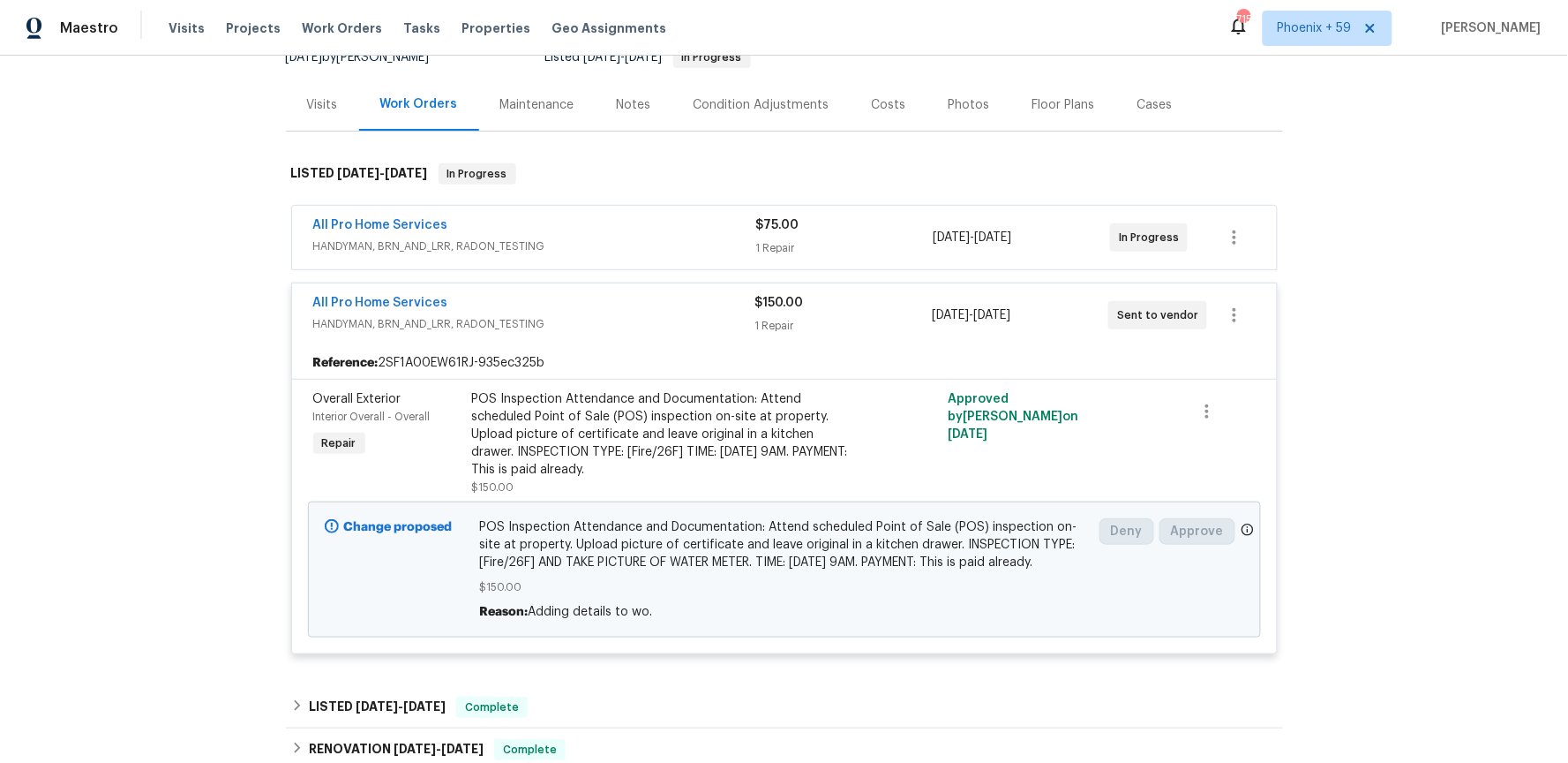
scroll to position [217, 0]
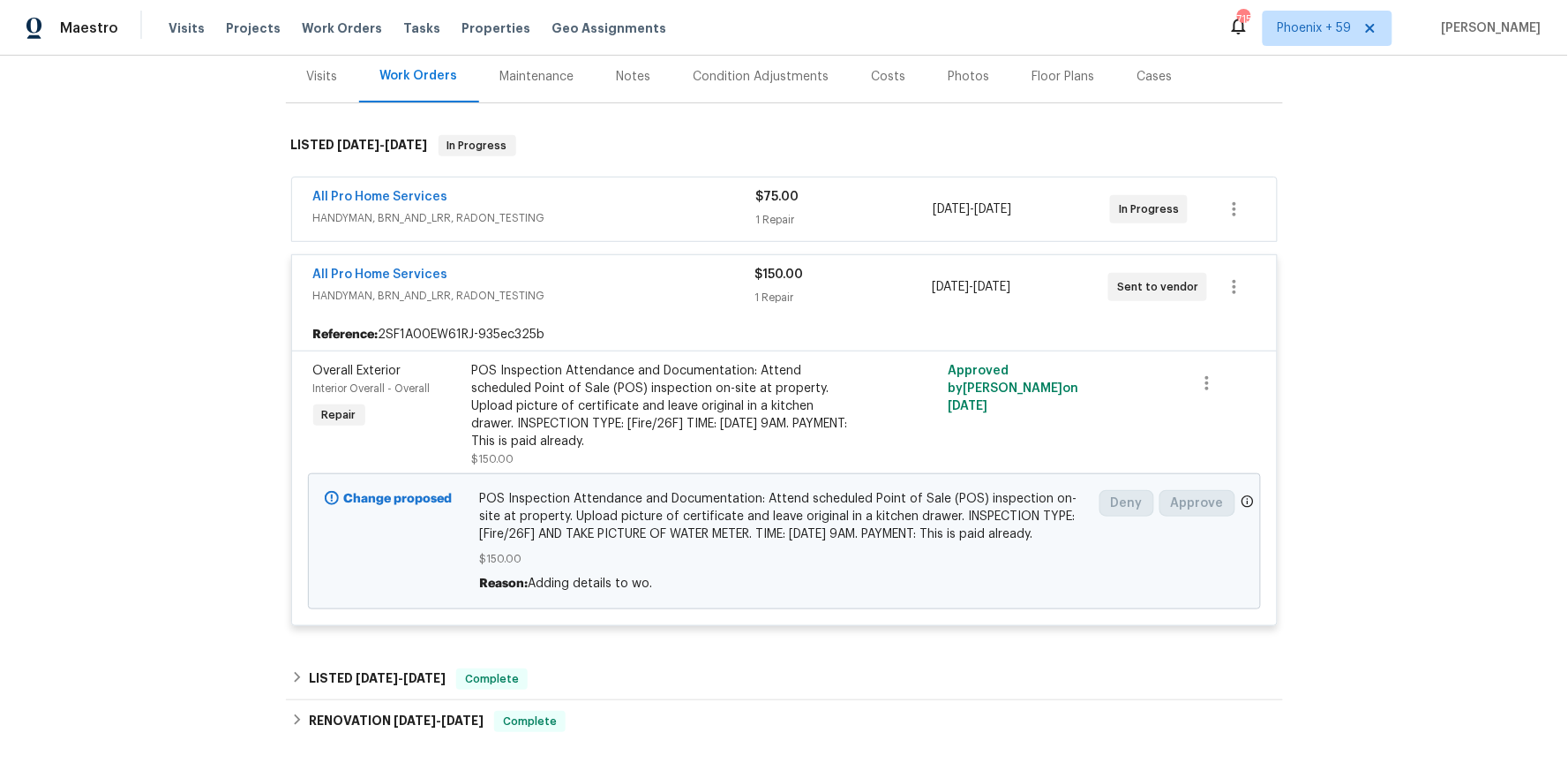
click at [659, 501] on span "POS Inspection Attendance and Documentation: Attend scheduled Point of Sale (PO…" at bounding box center [784, 516] width 610 height 53
click at [653, 412] on div "POS Inspection Attendance and Documentation: Attend scheduled Point of Sale (PO…" at bounding box center [665, 406] width 386 height 88
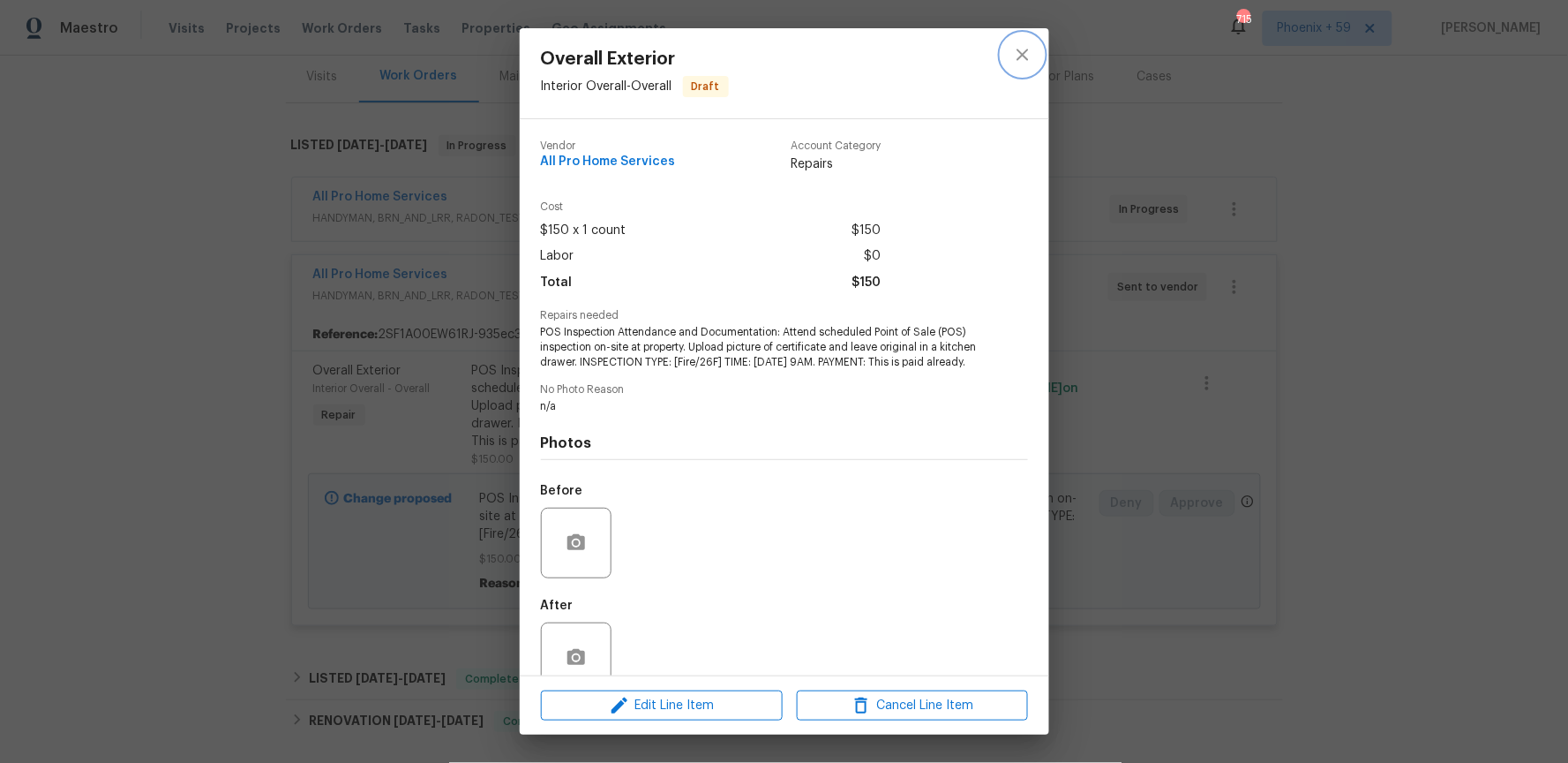
click at [1023, 49] on icon "close" at bounding box center [1022, 55] width 21 height 21
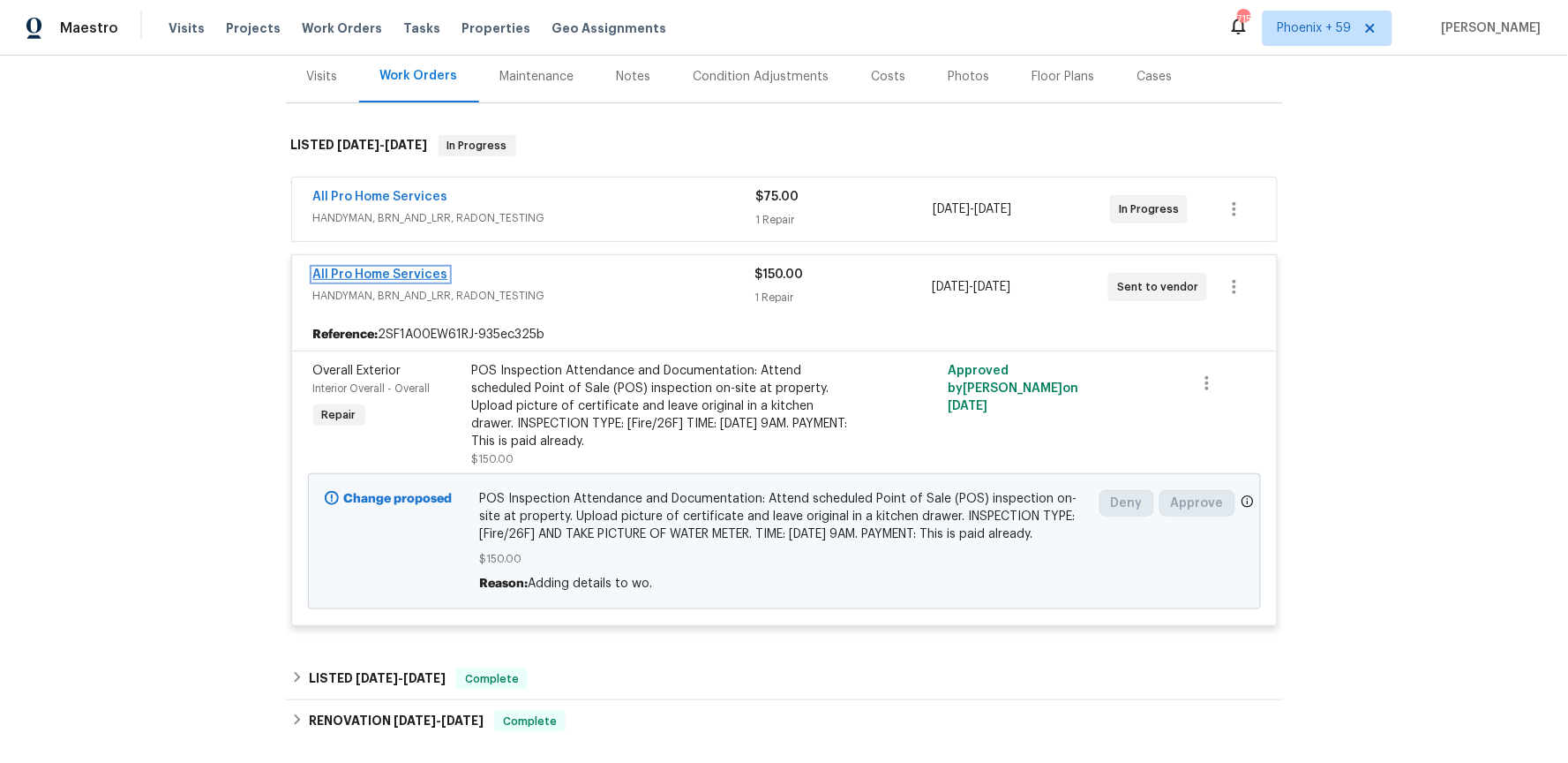
click at [403, 272] on link "All Pro Home Services" at bounding box center [380, 274] width 135 height 13
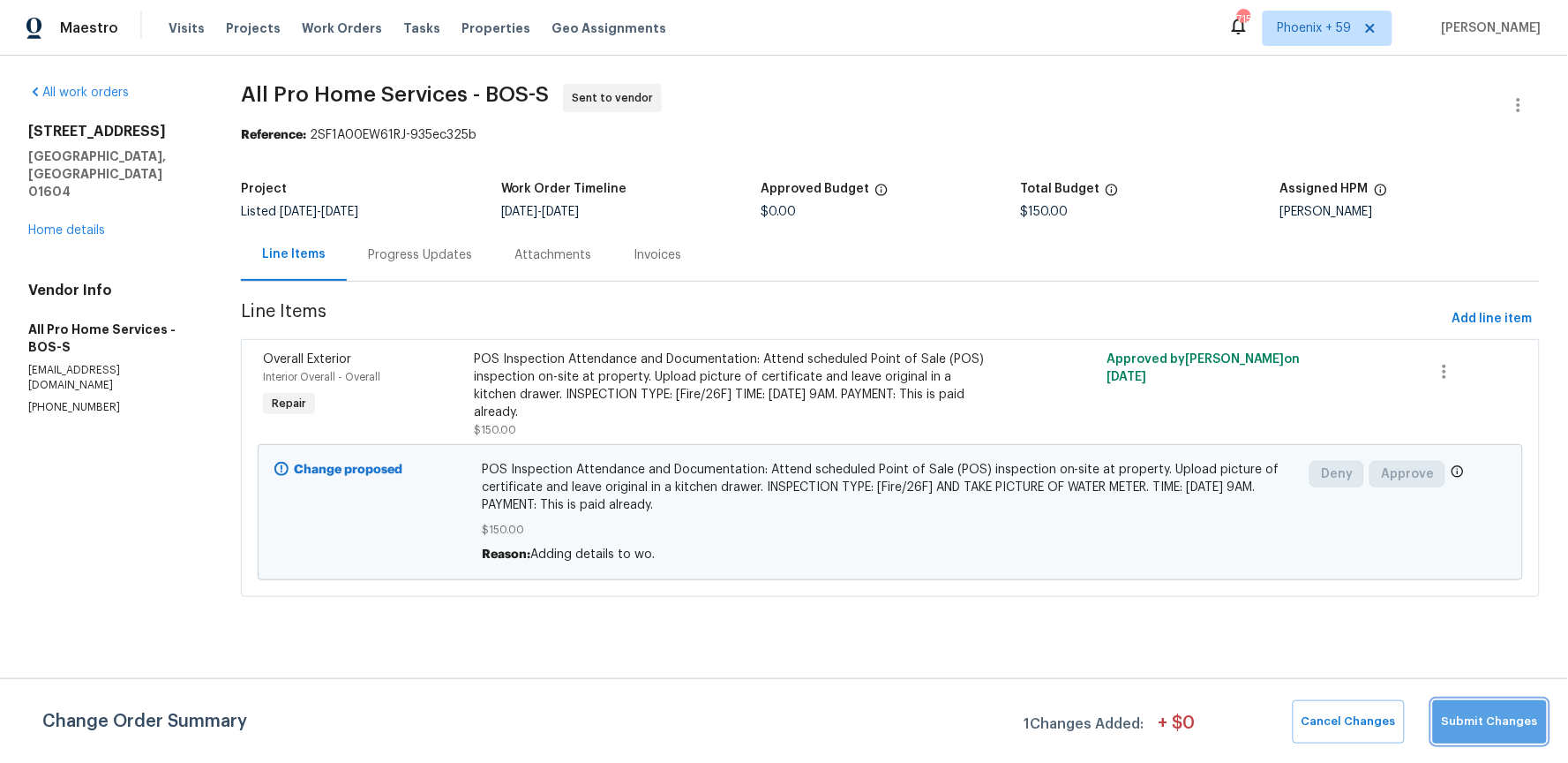
click at [1504, 723] on span "Submit Changes" at bounding box center [1489, 721] width 96 height 20
